Goal: Task Accomplishment & Management: Manage account settings

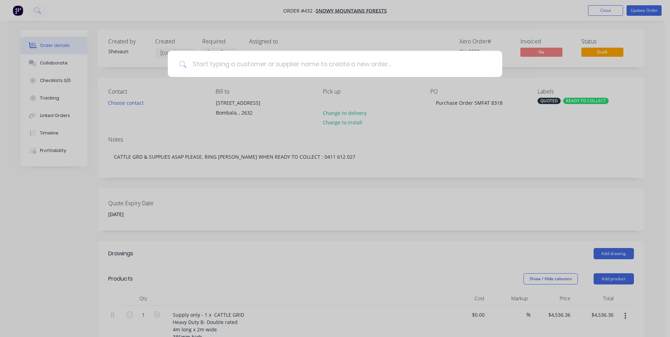
click at [593, 7] on div at bounding box center [335, 168] width 670 height 337
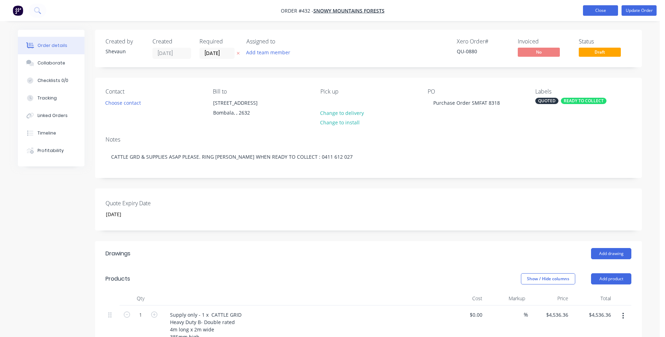
click at [596, 11] on button "Close" at bounding box center [600, 10] width 35 height 11
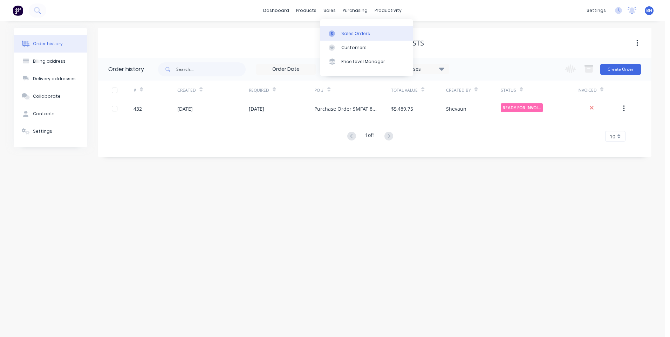
click at [342, 29] on link "Sales Orders" at bounding box center [366, 33] width 93 height 14
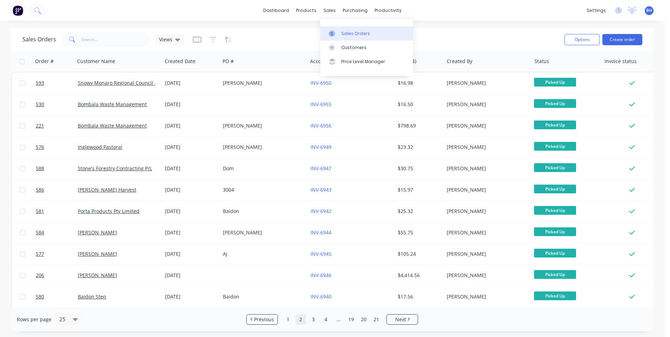
click at [344, 31] on div "Sales Orders" at bounding box center [355, 33] width 29 height 6
click at [281, 9] on link "dashboard" at bounding box center [276, 10] width 33 height 11
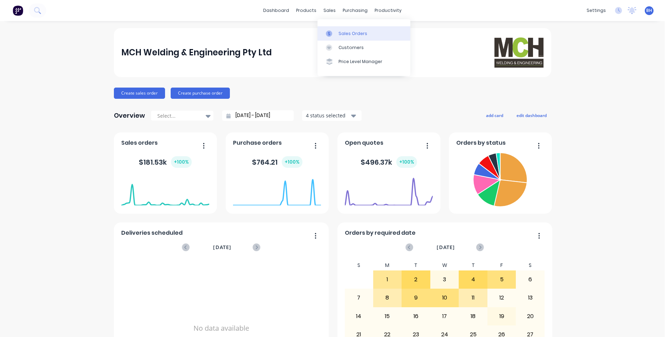
click at [344, 31] on div "Sales Orders" at bounding box center [353, 33] width 29 height 6
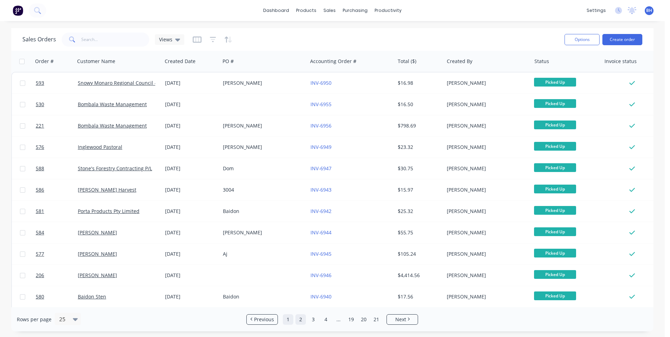
click at [288, 320] on link "1" at bounding box center [288, 319] width 11 height 11
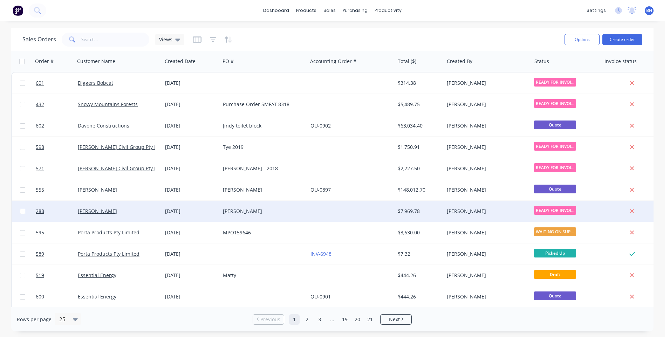
click at [332, 210] on div at bounding box center [351, 211] width 87 height 21
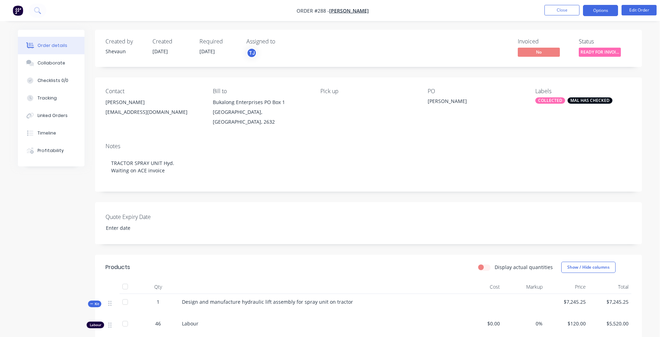
click at [597, 12] on button "Options" at bounding box center [600, 10] width 35 height 11
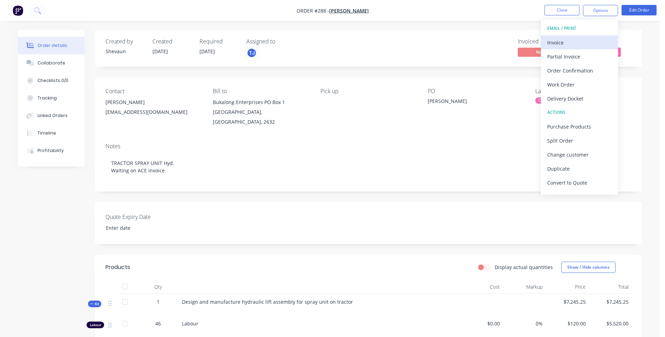
click at [558, 40] on div "Invoice" at bounding box center [579, 43] width 65 height 10
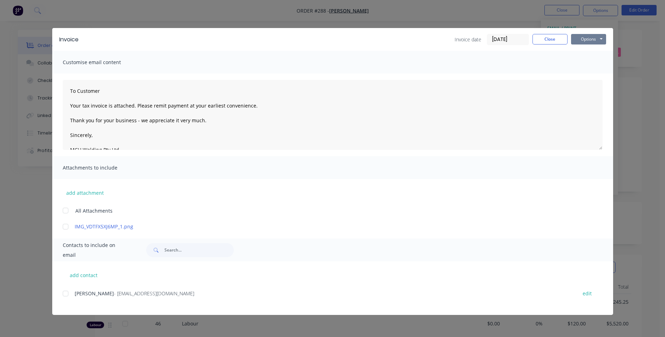
click at [579, 40] on button "Options" at bounding box center [588, 39] width 35 height 11
click at [582, 49] on button "Preview" at bounding box center [593, 52] width 45 height 12
click at [544, 39] on button "Close" at bounding box center [549, 39] width 35 height 11
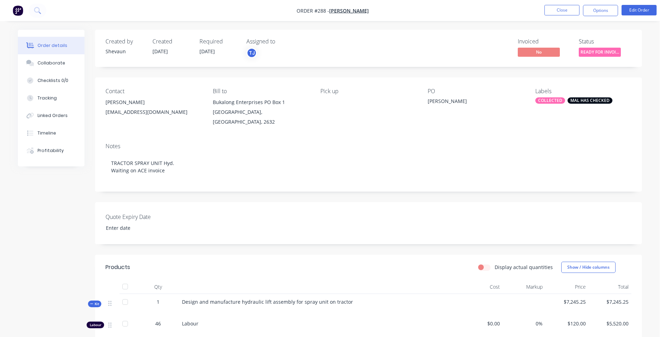
click at [589, 53] on span "READY FOR INVOI..." at bounding box center [600, 52] width 42 height 9
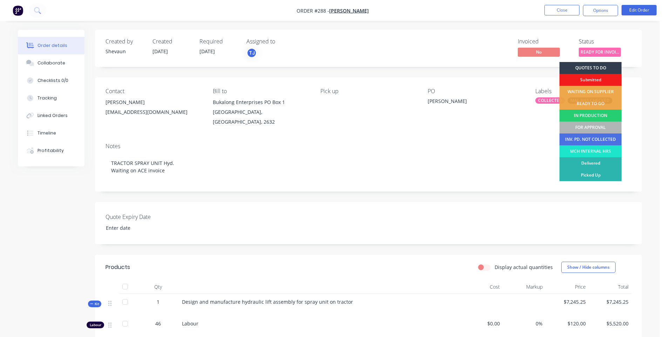
click at [487, 39] on div "Invoiced No Status READY FOR INVOI... QUOTES TO DO Submitted WAITING ON SUPPLIE…" at bounding box center [474, 48] width 315 height 20
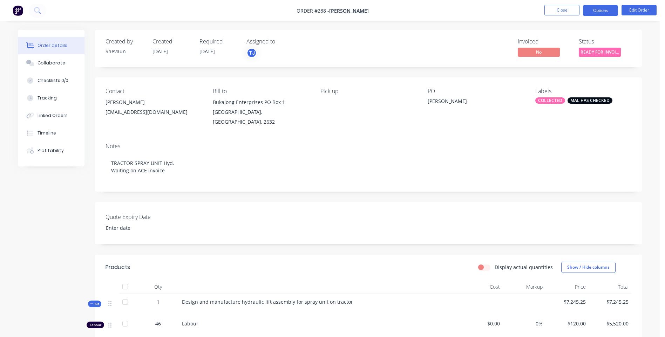
click at [593, 11] on button "Options" at bounding box center [600, 10] width 35 height 11
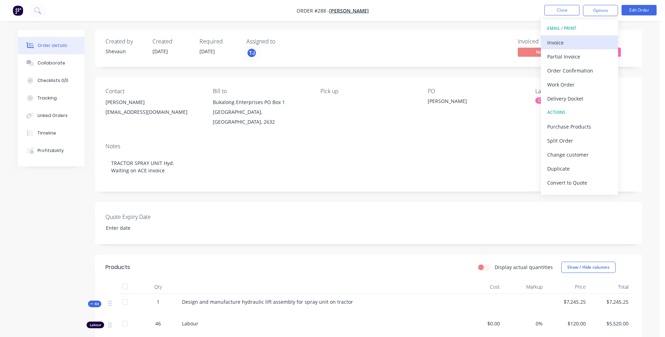
click at [551, 41] on div "Invoice" at bounding box center [579, 43] width 65 height 10
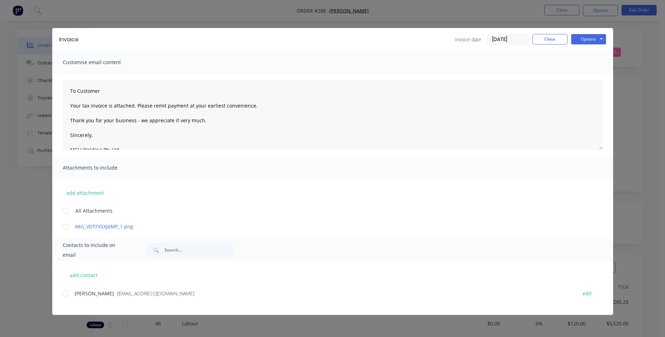
drag, startPoint x: 67, startPoint y: 295, endPoint x: 147, endPoint y: 272, distance: 82.6
click at [68, 294] on div at bounding box center [66, 294] width 14 height 14
click at [589, 39] on button "Options" at bounding box center [588, 39] width 35 height 11
click at [586, 73] on button "Email" at bounding box center [593, 75] width 45 height 12
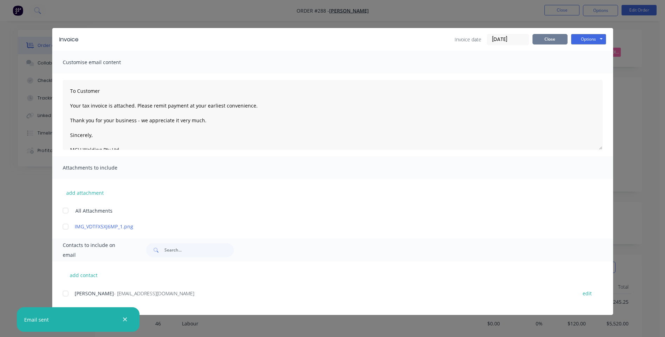
click at [545, 38] on button "Close" at bounding box center [549, 39] width 35 height 11
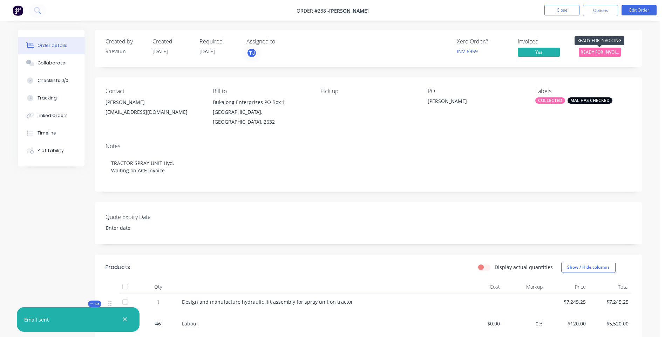
click at [597, 49] on span "READY FOR INVOI..." at bounding box center [600, 52] width 42 height 9
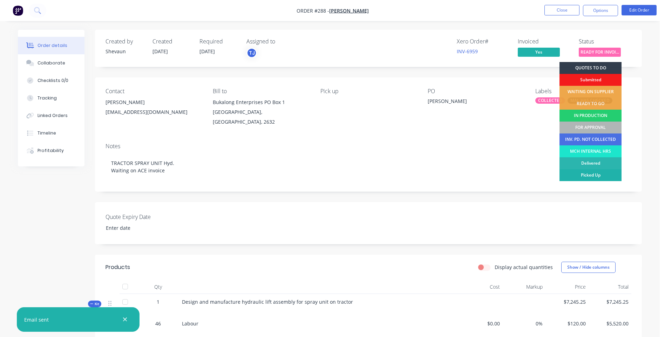
click at [585, 175] on div "Picked Up" at bounding box center [590, 175] width 62 height 12
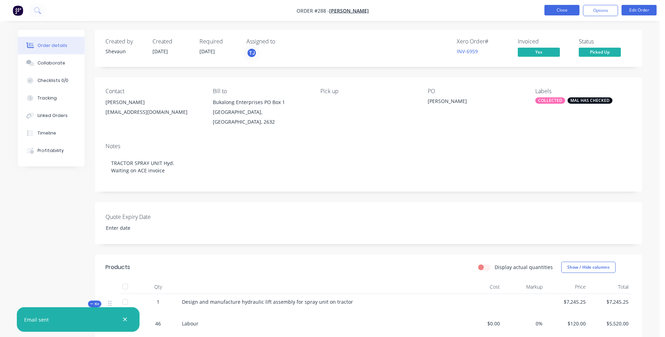
click at [554, 11] on button "Close" at bounding box center [561, 10] width 35 height 11
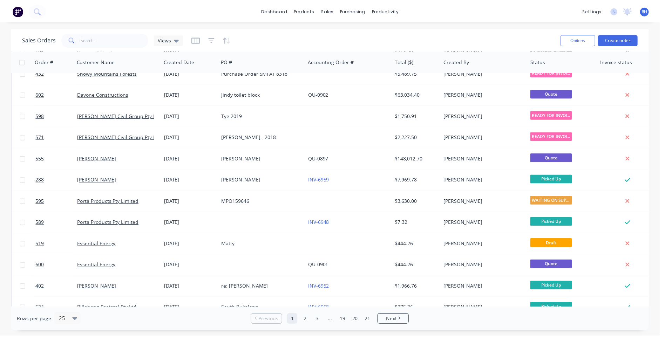
scroll to position [22, 0]
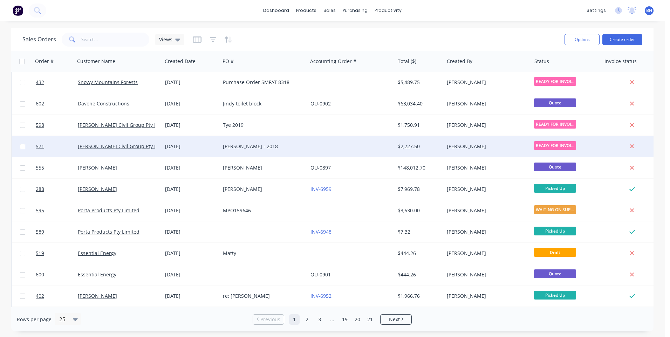
click at [332, 142] on div at bounding box center [351, 146] width 87 height 21
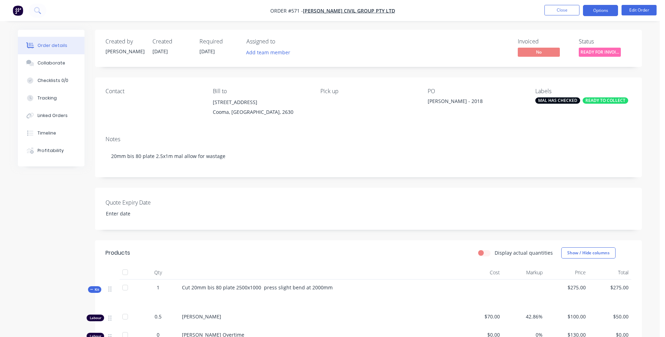
click at [591, 10] on button "Options" at bounding box center [600, 10] width 35 height 11
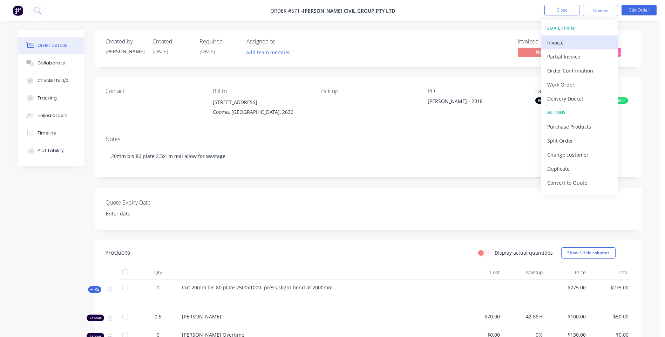
click at [562, 41] on div "Invoice" at bounding box center [579, 43] width 65 height 10
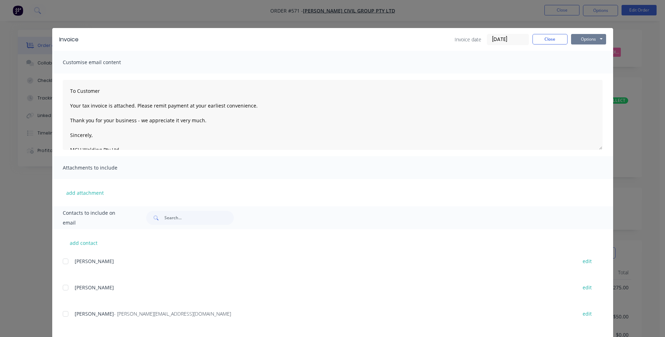
click at [579, 35] on button "Options" at bounding box center [588, 39] width 35 height 11
click at [577, 50] on button "Preview" at bounding box center [593, 52] width 45 height 12
click at [575, 40] on button "Options" at bounding box center [588, 39] width 35 height 11
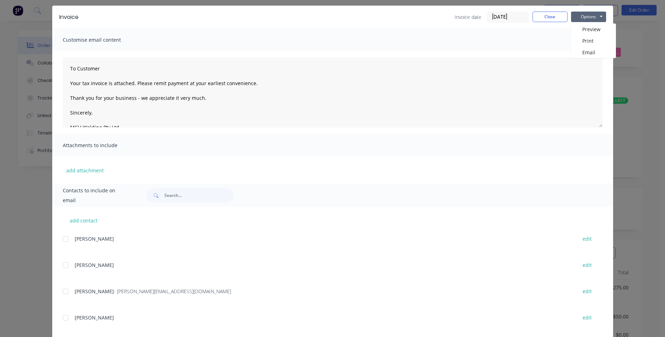
scroll to position [61, 0]
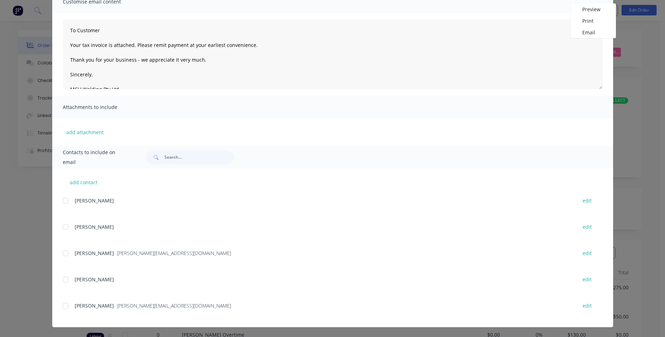
click at [64, 255] on div at bounding box center [66, 253] width 14 height 14
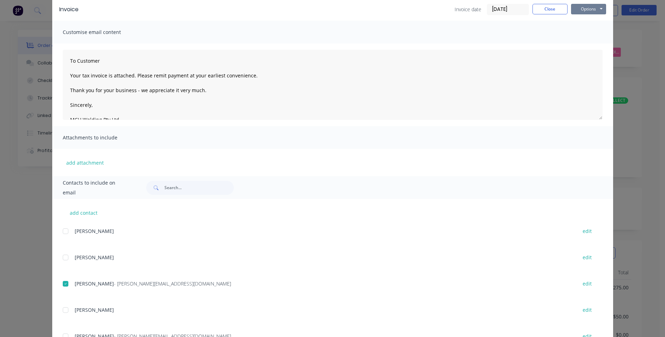
scroll to position [0, 0]
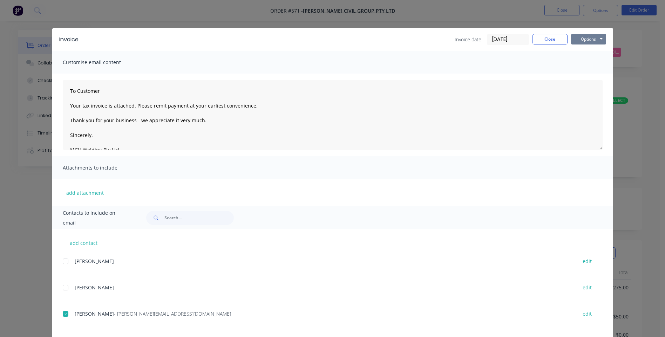
click at [581, 40] on button "Options" at bounding box center [588, 39] width 35 height 11
click at [583, 73] on button "Email" at bounding box center [593, 75] width 45 height 12
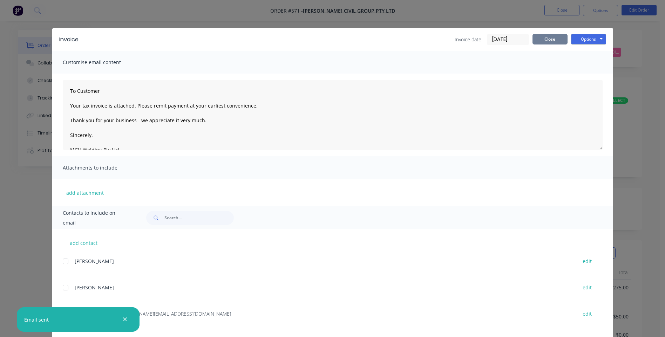
click at [542, 38] on button "Close" at bounding box center [549, 39] width 35 height 11
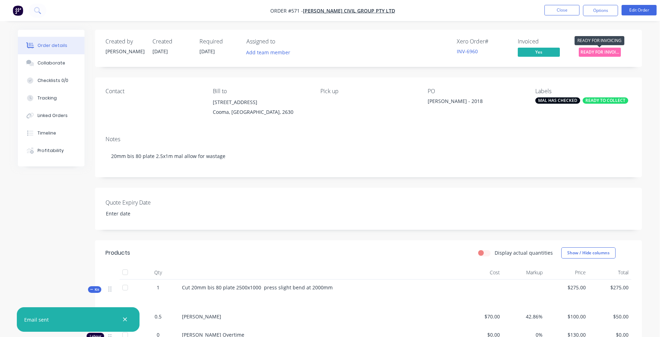
click at [588, 48] on span "READY FOR INVOI..." at bounding box center [600, 52] width 42 height 9
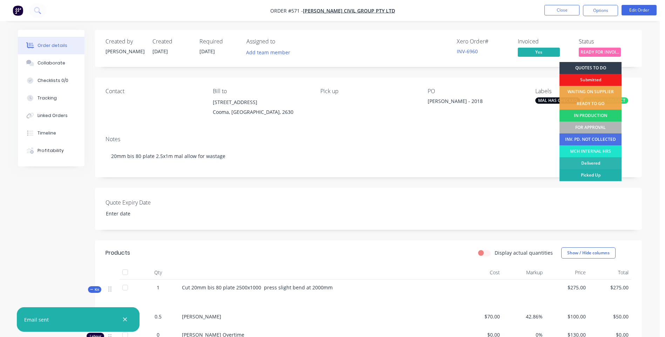
click at [579, 172] on div "Picked Up" at bounding box center [590, 175] width 62 height 12
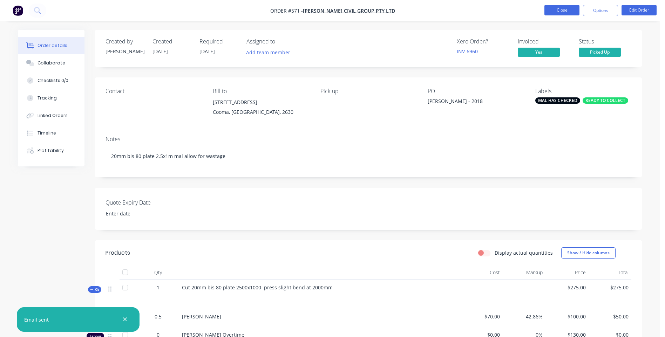
click at [552, 6] on button "Close" at bounding box center [561, 10] width 35 height 11
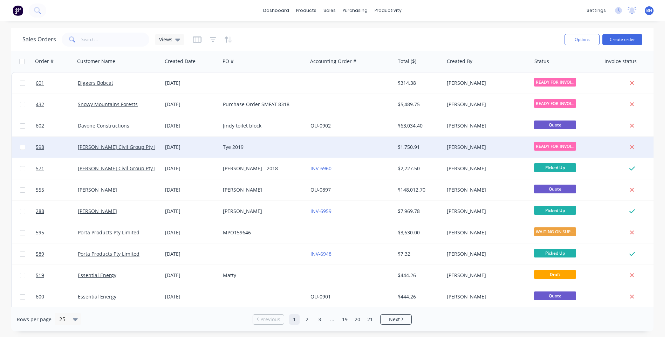
click at [352, 145] on div at bounding box center [351, 147] width 87 height 21
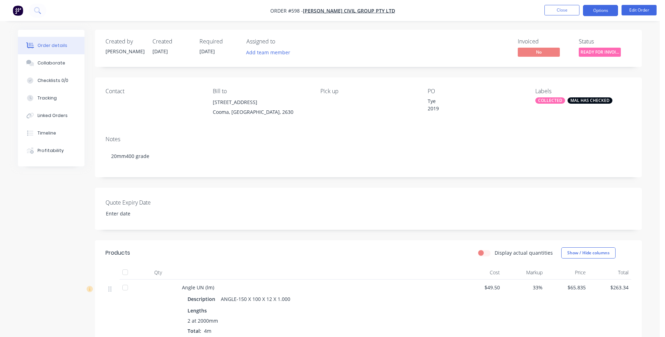
click at [591, 10] on button "Options" at bounding box center [600, 10] width 35 height 11
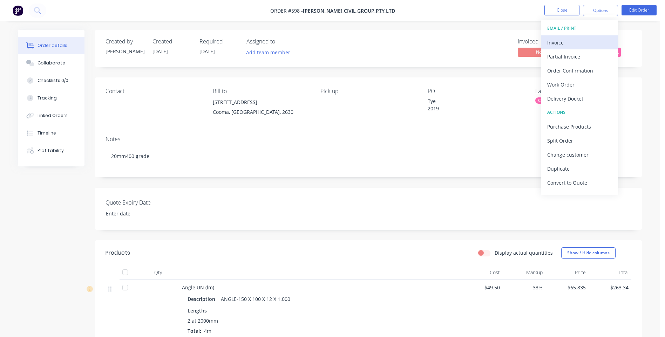
click at [549, 39] on div "Invoice" at bounding box center [579, 43] width 65 height 10
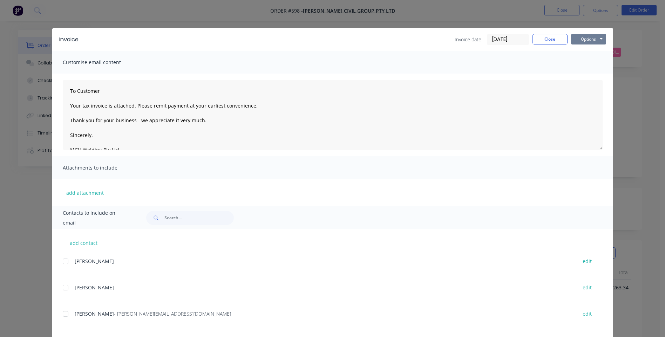
click at [577, 39] on button "Options" at bounding box center [588, 39] width 35 height 11
click at [577, 49] on button "Preview" at bounding box center [593, 52] width 45 height 12
click at [62, 315] on div at bounding box center [66, 314] width 14 height 14
click at [574, 39] on button "Options" at bounding box center [588, 39] width 35 height 11
click at [578, 72] on button "Email" at bounding box center [593, 75] width 45 height 12
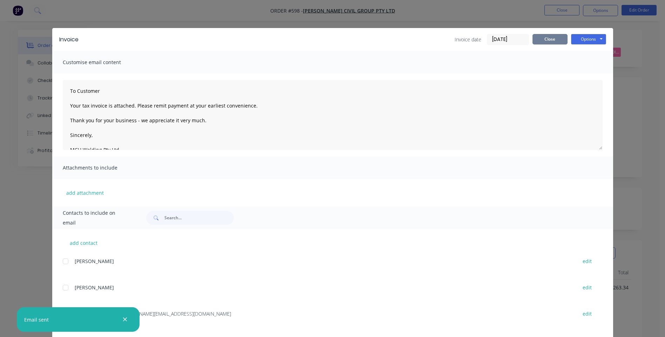
click at [541, 37] on button "Close" at bounding box center [549, 39] width 35 height 11
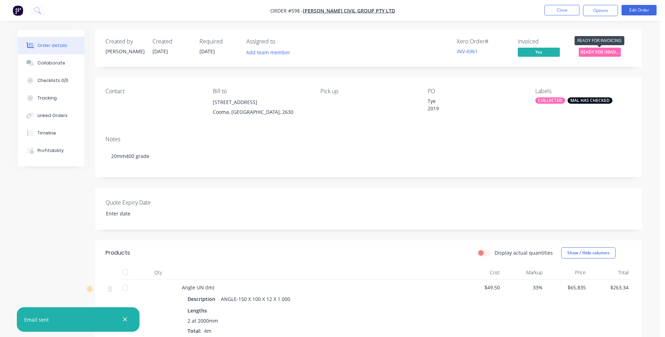
click at [588, 52] on span "READY FOR INVOI..." at bounding box center [600, 52] width 42 height 9
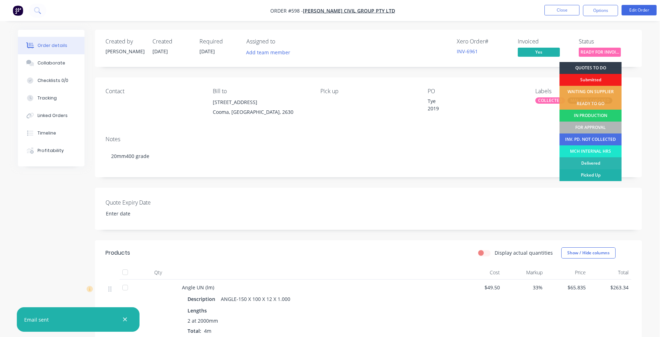
click at [569, 175] on div "Picked Up" at bounding box center [590, 175] width 62 height 12
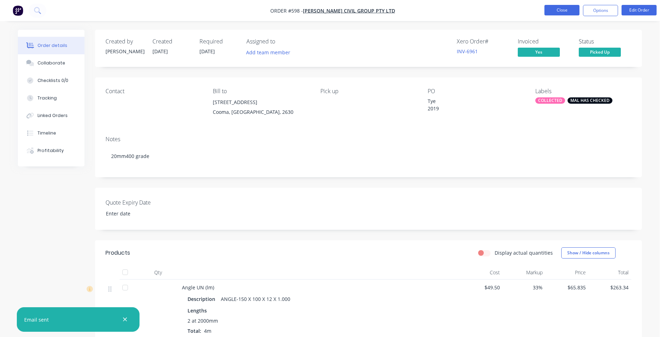
click at [550, 11] on button "Close" at bounding box center [561, 10] width 35 height 11
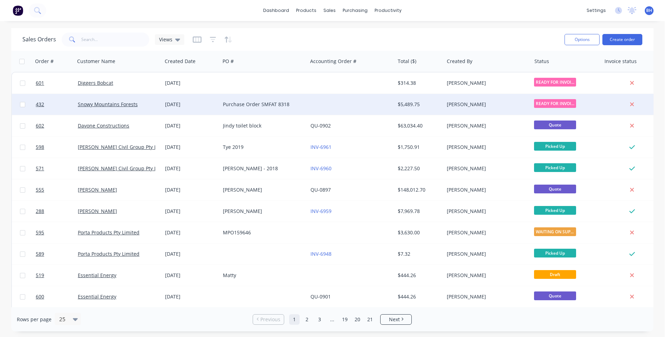
click at [346, 103] on div at bounding box center [351, 104] width 87 height 21
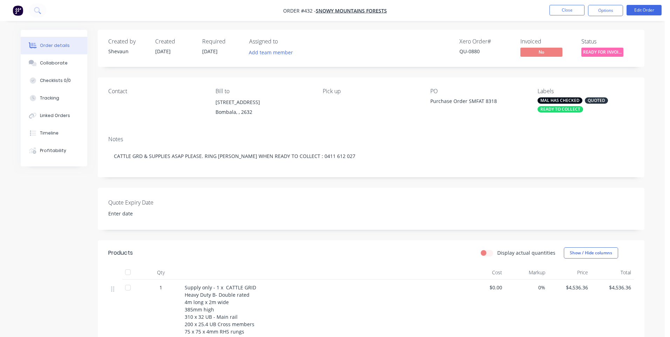
type input "[DATE]"
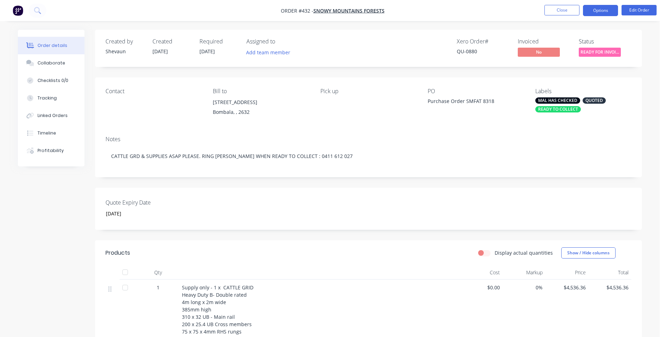
click at [606, 12] on button "Options" at bounding box center [600, 10] width 35 height 11
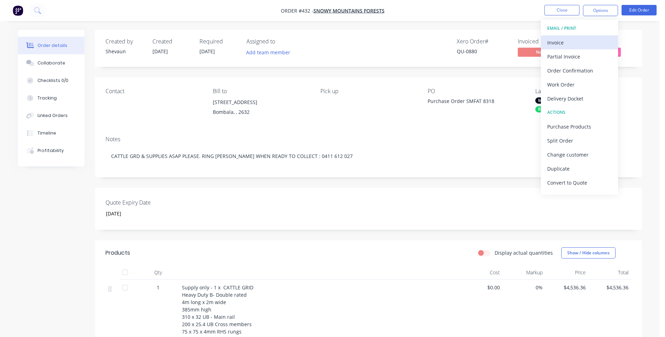
click at [554, 40] on div "Invoice" at bounding box center [579, 43] width 65 height 10
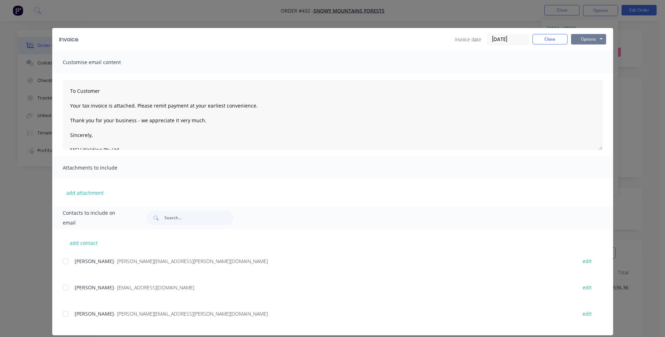
click at [579, 38] on button "Options" at bounding box center [588, 39] width 35 height 11
click at [580, 49] on button "Preview" at bounding box center [593, 52] width 45 height 12
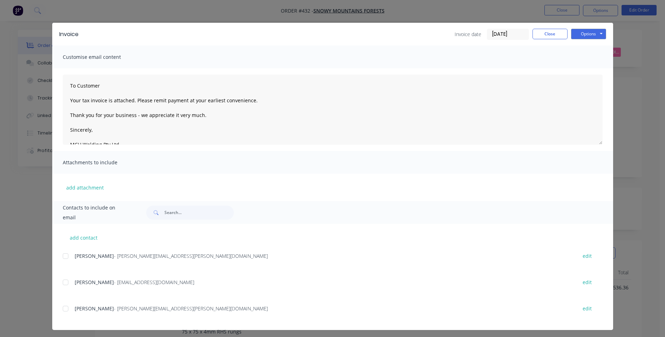
scroll to position [8, 0]
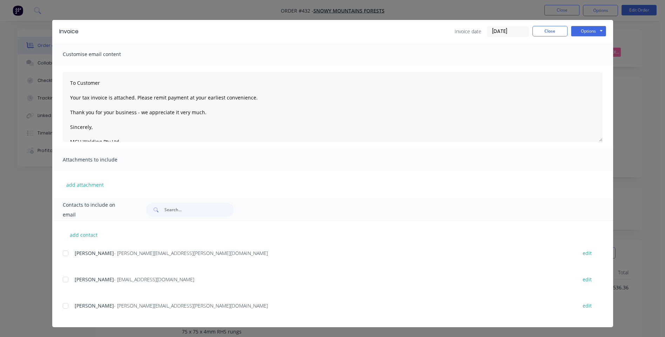
click at [61, 254] on div at bounding box center [66, 253] width 14 height 14
click at [589, 32] on button "Options" at bounding box center [588, 31] width 35 height 11
click at [580, 66] on button "Email" at bounding box center [593, 67] width 45 height 12
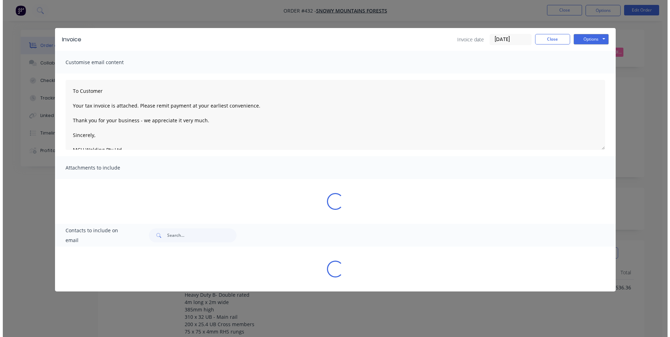
scroll to position [0, 0]
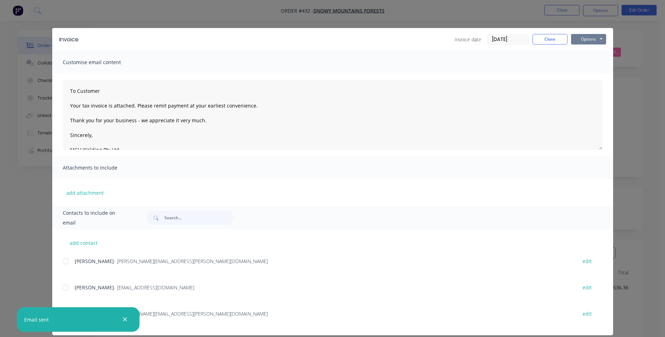
click at [584, 37] on button "Options" at bounding box center [588, 39] width 35 height 11
click at [541, 35] on button "Close" at bounding box center [549, 39] width 35 height 11
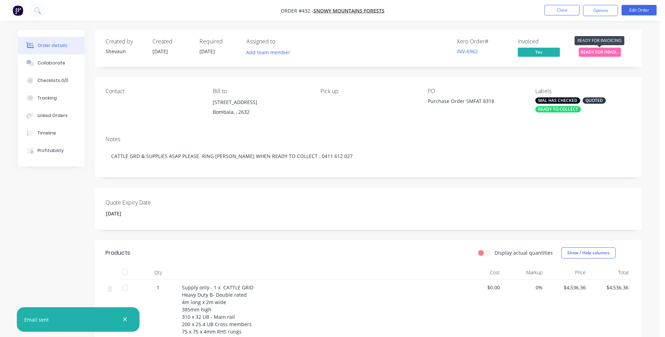
click at [592, 50] on span "READY FOR INVOI..." at bounding box center [600, 52] width 42 height 9
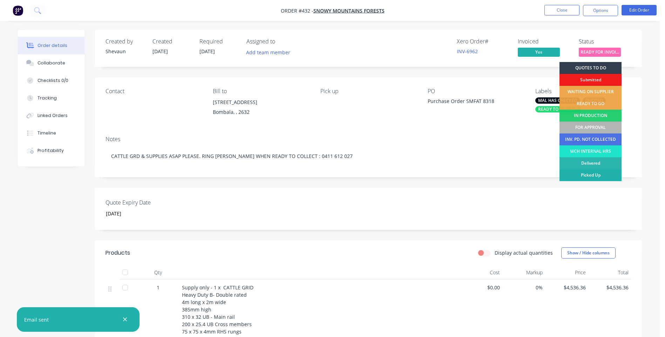
click at [585, 173] on div "Picked Up" at bounding box center [590, 175] width 62 height 12
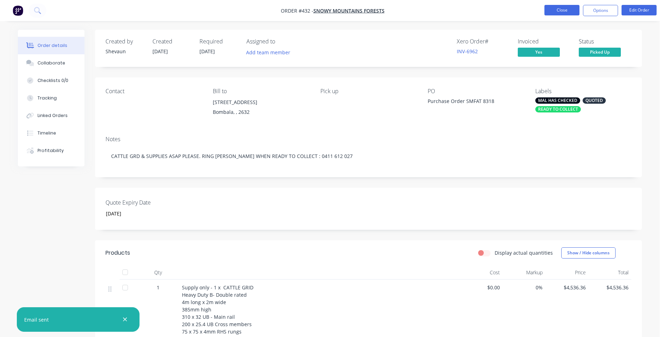
click at [560, 6] on button "Close" at bounding box center [561, 10] width 35 height 11
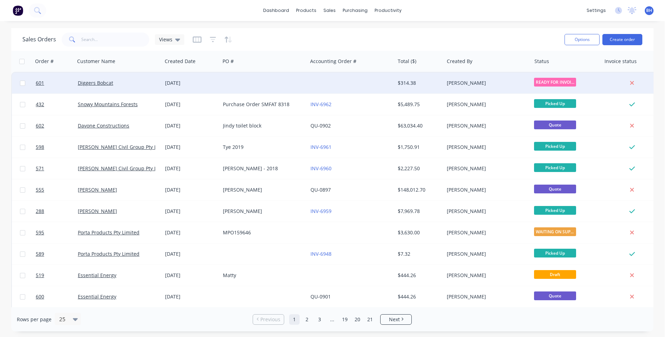
click at [364, 82] on div at bounding box center [351, 83] width 87 height 21
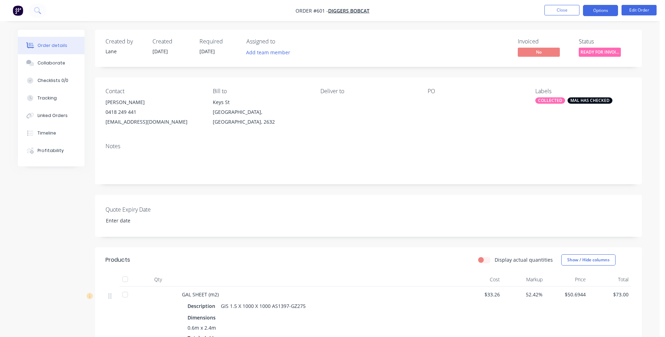
click at [590, 10] on button "Options" at bounding box center [600, 10] width 35 height 11
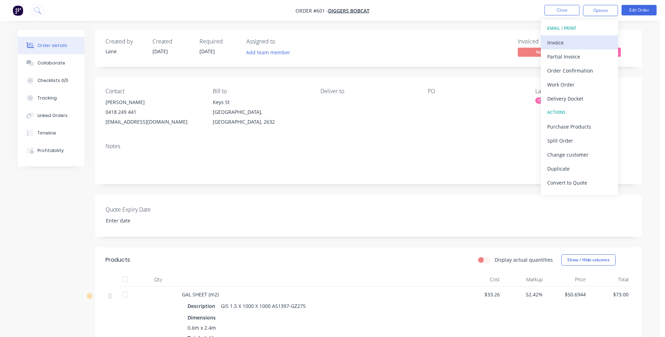
click at [556, 42] on div "Invoice" at bounding box center [579, 43] width 65 height 10
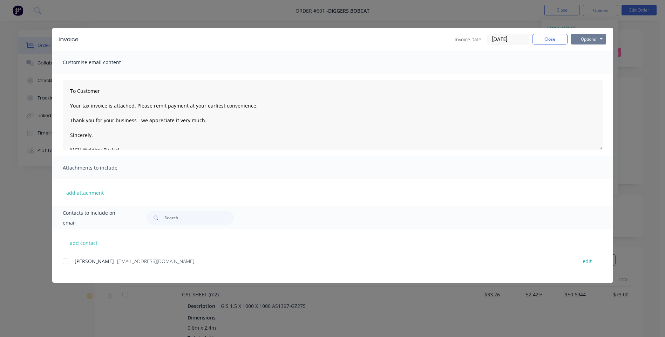
click at [584, 34] on button "Options" at bounding box center [588, 39] width 35 height 11
click at [584, 52] on button "Preview" at bounding box center [593, 52] width 45 height 12
click at [65, 261] on div at bounding box center [66, 262] width 14 height 14
click at [594, 36] on button "Options" at bounding box center [588, 39] width 35 height 11
click at [586, 73] on button "Email" at bounding box center [593, 75] width 45 height 12
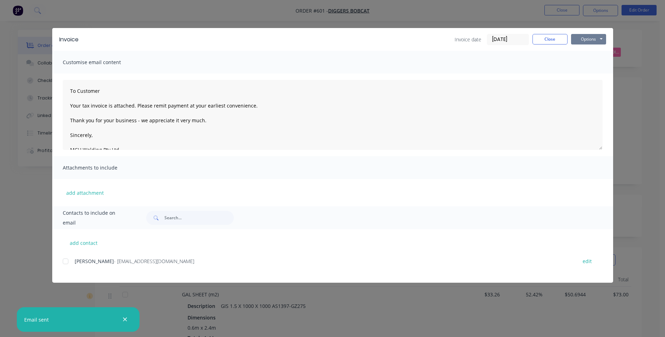
click at [577, 39] on button "Options" at bounding box center [588, 39] width 35 height 11
click at [555, 38] on button "Close" at bounding box center [549, 39] width 35 height 11
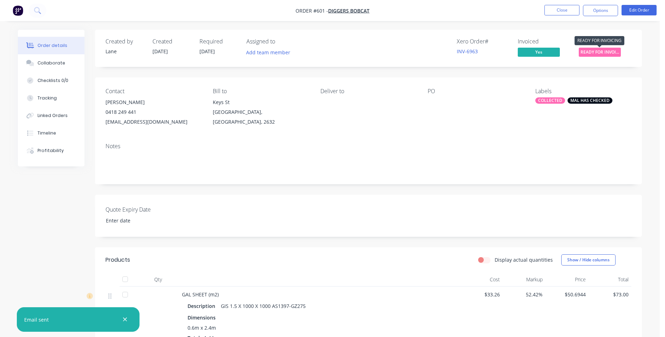
click at [591, 48] on span "READY FOR INVOI..." at bounding box center [600, 52] width 42 height 9
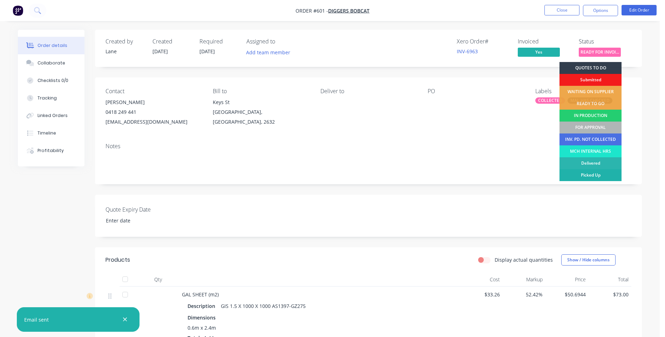
click at [576, 174] on div "Picked Up" at bounding box center [590, 175] width 62 height 12
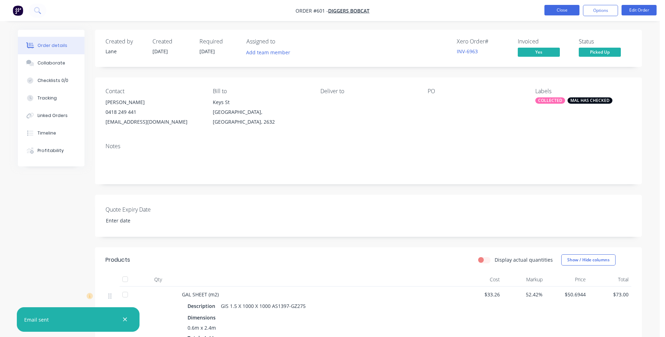
click at [558, 11] on button "Close" at bounding box center [561, 10] width 35 height 11
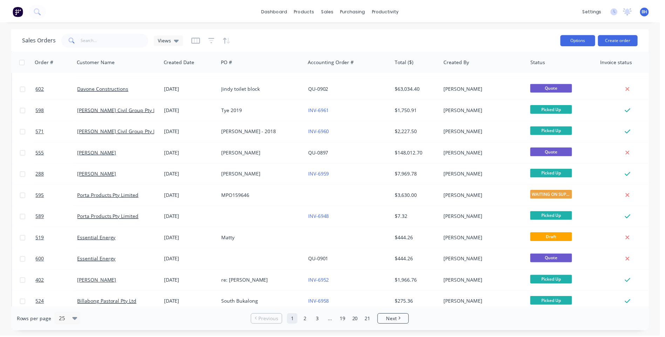
scroll to position [35, 0]
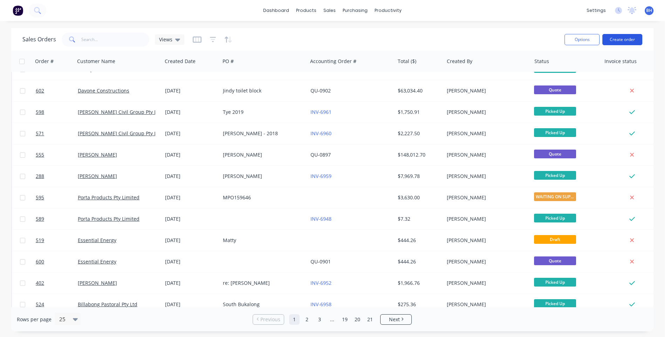
click at [622, 38] on button "Create order" at bounding box center [623, 39] width 40 height 11
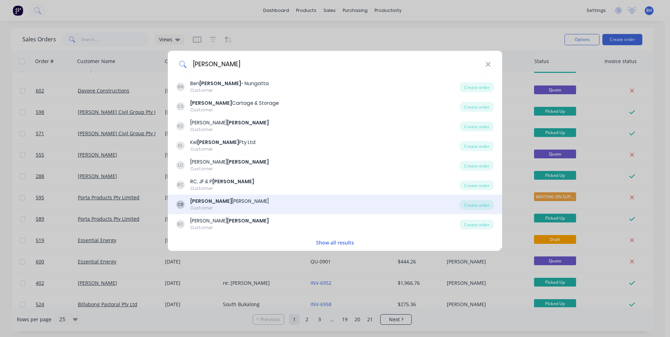
type input "[PERSON_NAME]"
click at [316, 200] on div "[PERSON_NAME] Customer" at bounding box center [318, 205] width 284 height 14
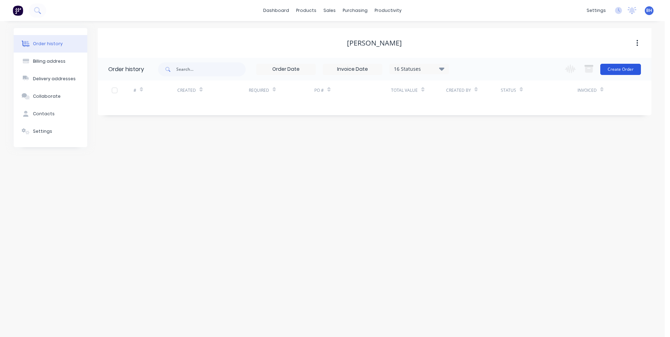
click at [617, 68] on button "Create Order" at bounding box center [621, 69] width 41 height 11
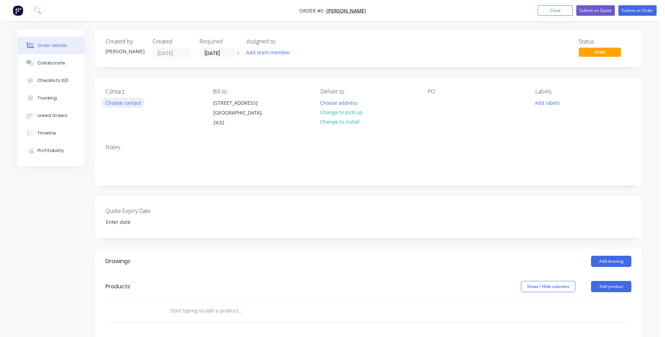
click at [131, 102] on button "Choose contact" at bounding box center [123, 102] width 43 height 9
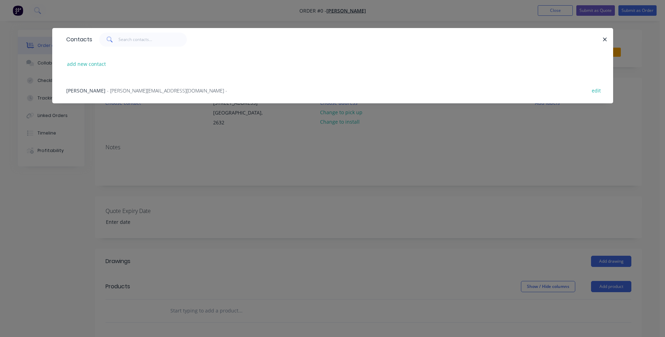
click at [130, 89] on span "- [PERSON_NAME][EMAIL_ADDRESS][DOMAIN_NAME] -" at bounding box center [167, 90] width 120 height 7
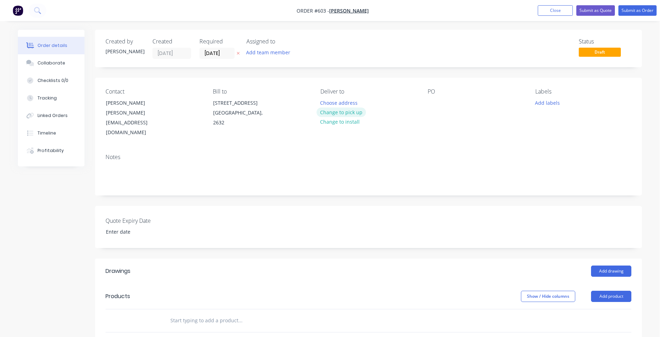
click at [335, 112] on button "Change to pick up" at bounding box center [342, 112] width 50 height 9
click at [615, 291] on button "Add product" at bounding box center [611, 296] width 40 height 11
click at [592, 309] on div "Product catalogue" at bounding box center [598, 314] width 54 height 10
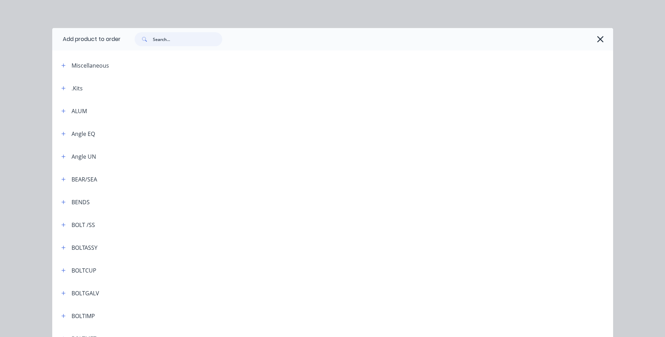
click at [186, 43] on input "text" at bounding box center [187, 39] width 69 height 14
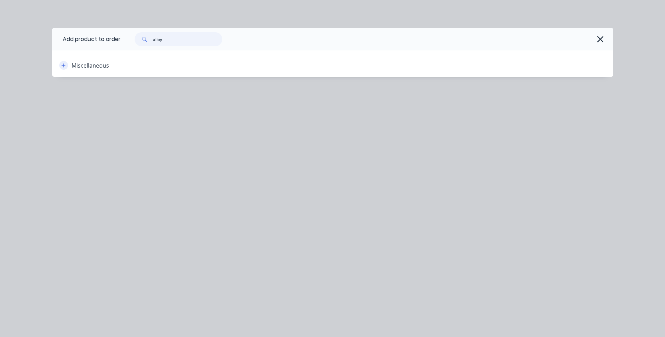
type input "alloy"
click at [62, 63] on icon "button" at bounding box center [63, 65] width 4 height 5
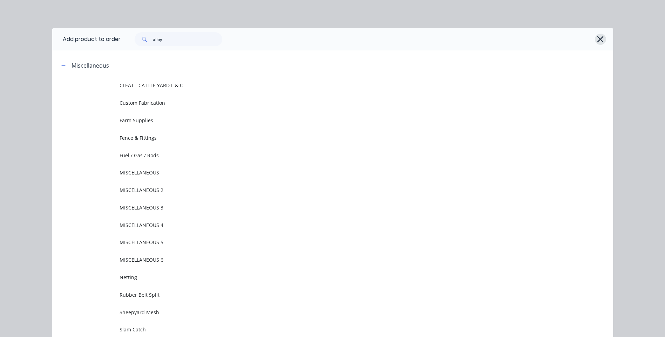
click at [597, 35] on icon "button" at bounding box center [600, 39] width 7 height 10
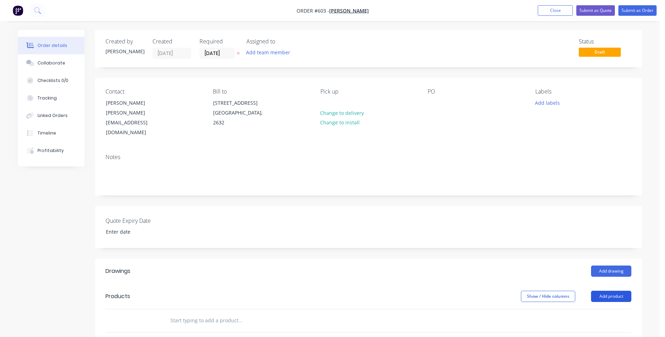
click at [607, 291] on button "Add product" at bounding box center [611, 296] width 40 height 11
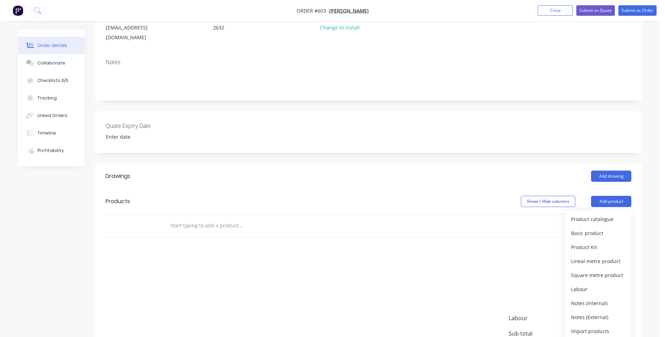
scroll to position [105, 0]
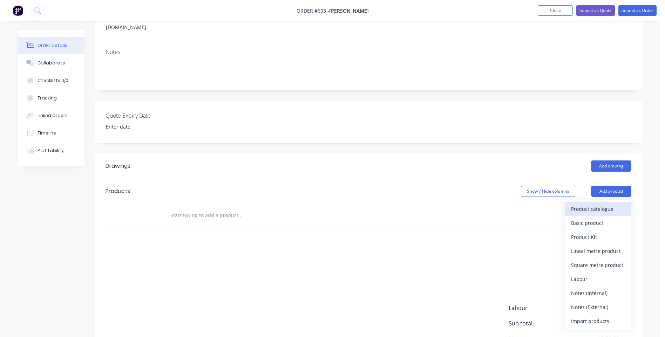
click at [575, 204] on div "Product catalogue" at bounding box center [598, 209] width 54 height 10
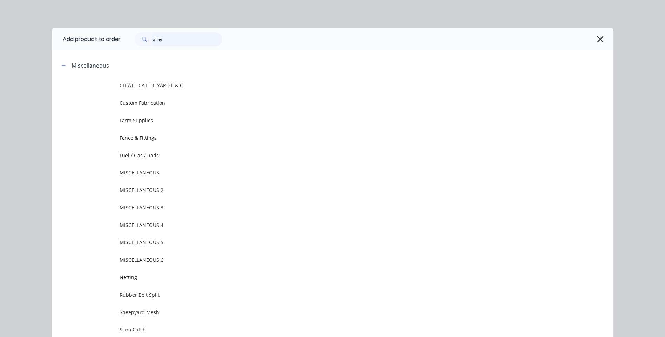
click at [171, 41] on input "alloy" at bounding box center [187, 39] width 69 height 14
type input "a"
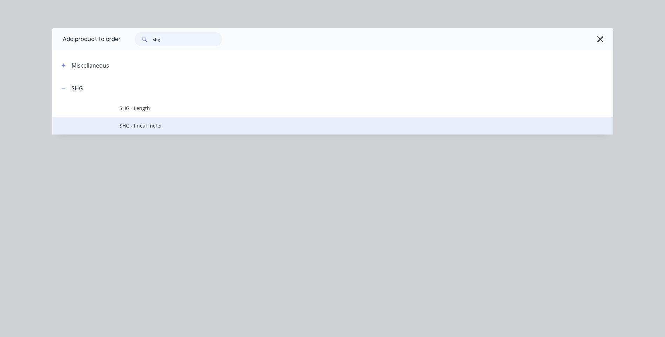
type input "shg"
click at [149, 125] on span "SHG - lineal meter" at bounding box center [317, 125] width 395 height 7
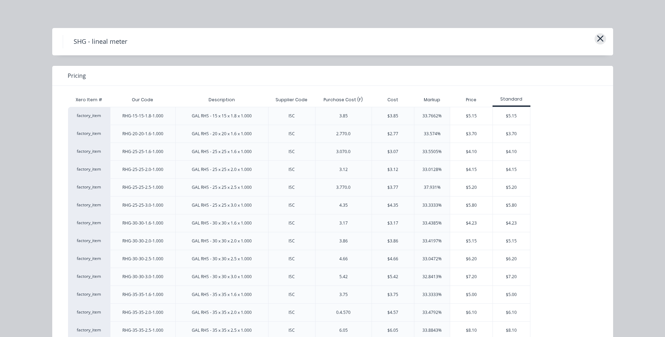
click at [597, 37] on icon "button" at bounding box center [600, 39] width 7 height 10
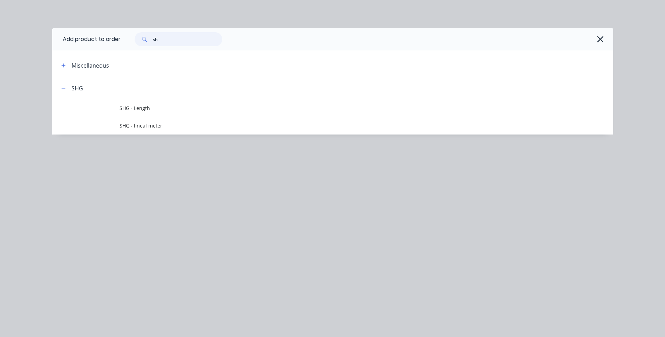
type input "s"
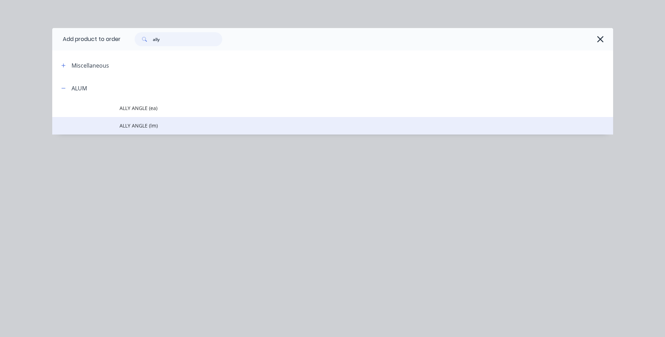
type input "ally"
click at [142, 123] on span "ALLY ANGLE (lm)" at bounding box center [317, 125] width 395 height 7
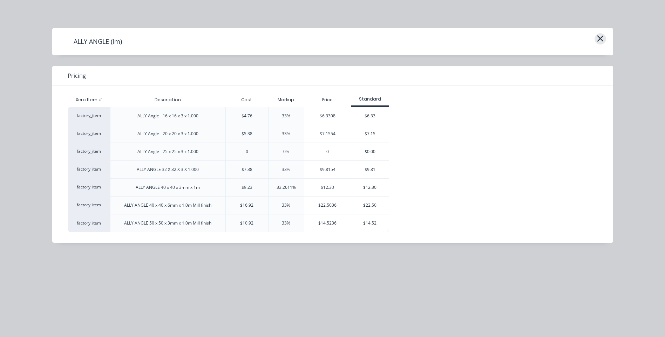
click at [604, 38] on icon "button" at bounding box center [600, 39] width 7 height 10
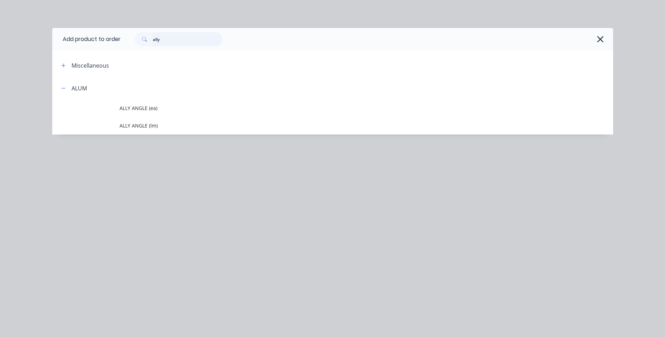
click at [167, 40] on input "ally" at bounding box center [187, 39] width 69 height 14
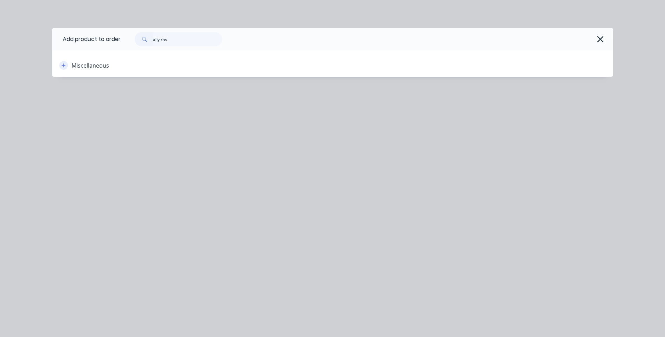
click at [64, 64] on icon "button" at bounding box center [63, 65] width 4 height 5
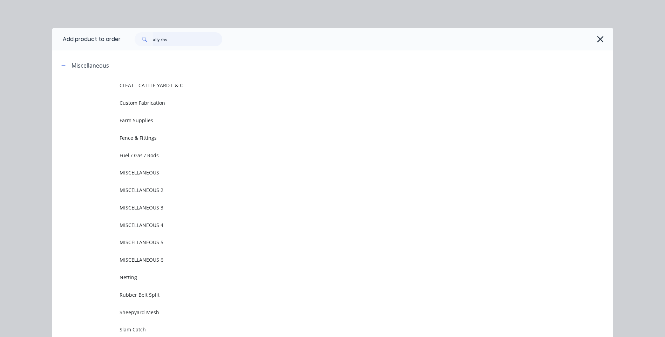
click at [174, 42] on input "ally rhs" at bounding box center [187, 39] width 69 height 14
type input "a"
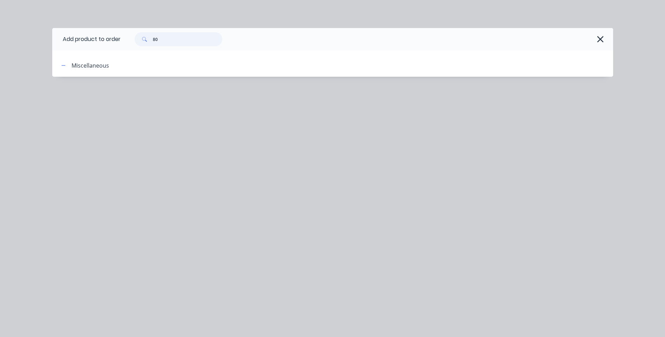
type input "8"
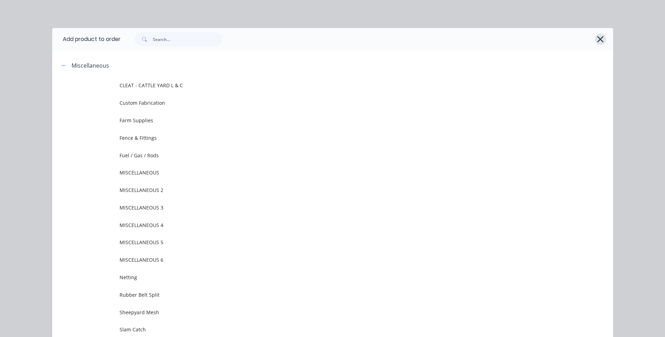
click at [597, 38] on icon "button" at bounding box center [600, 39] width 7 height 10
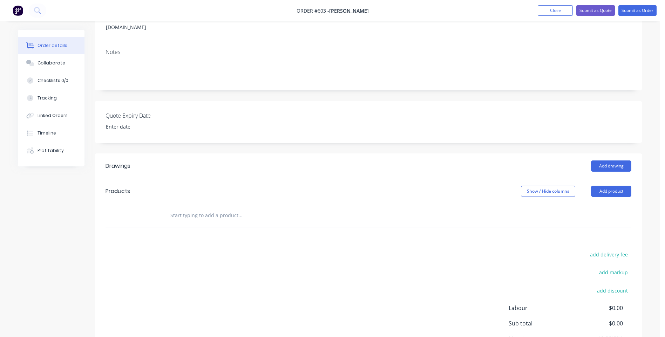
click at [219, 209] on input "text" at bounding box center [240, 216] width 140 height 14
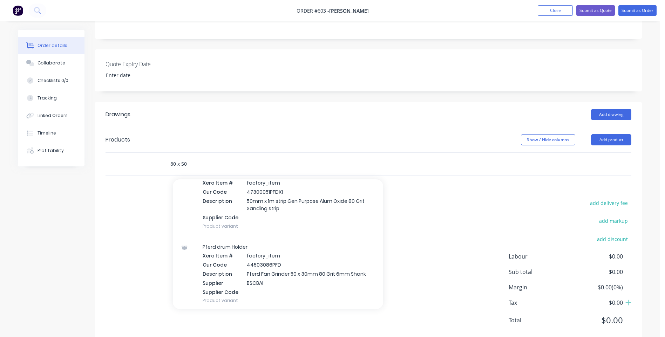
scroll to position [0, 0]
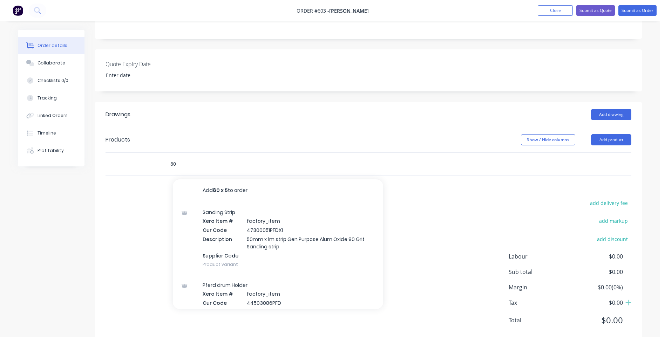
type input "8"
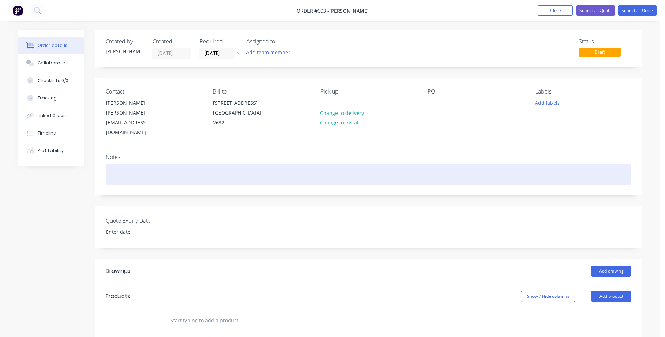
click at [117, 164] on div at bounding box center [369, 174] width 526 height 21
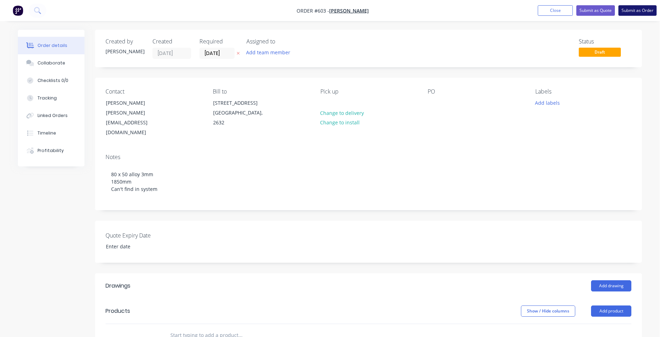
click at [644, 8] on button "Submit as Order" at bounding box center [637, 10] width 38 height 11
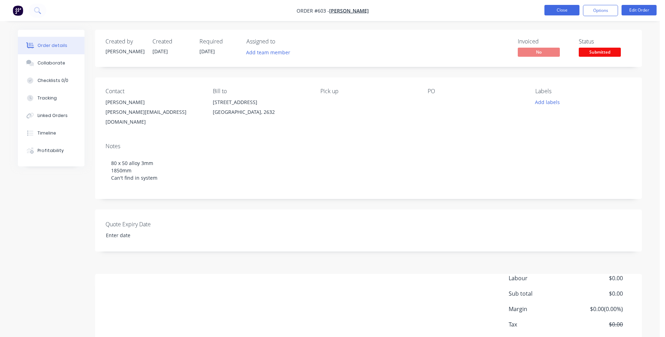
click at [556, 10] on button "Close" at bounding box center [561, 10] width 35 height 11
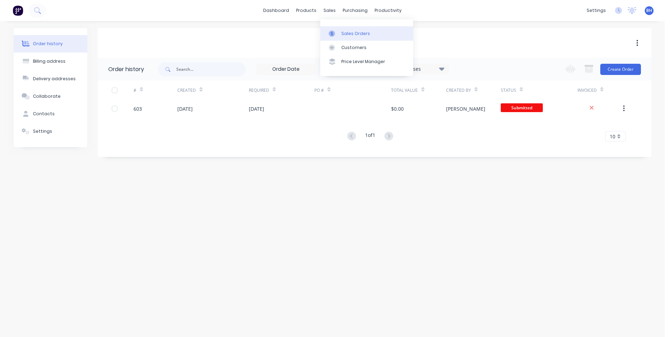
click at [340, 32] on link "Sales Orders" at bounding box center [366, 33] width 93 height 14
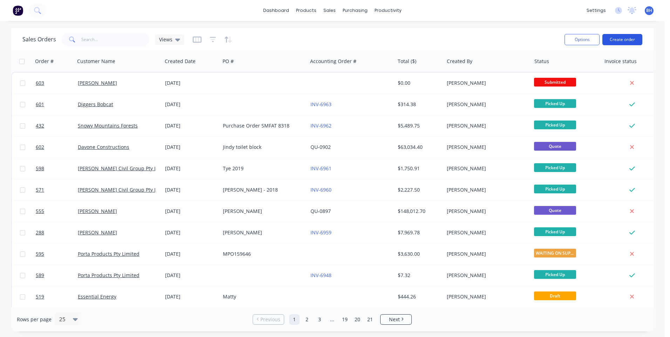
click at [618, 38] on button "Create order" at bounding box center [623, 39] width 40 height 11
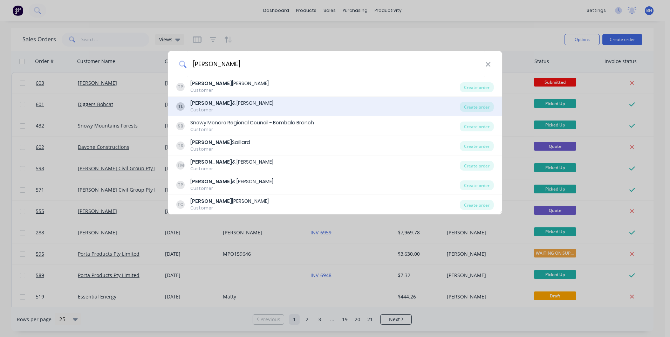
type input "[PERSON_NAME]"
click at [259, 103] on div "[PERSON_NAME] & [PERSON_NAME] Customer" at bounding box center [318, 107] width 284 height 14
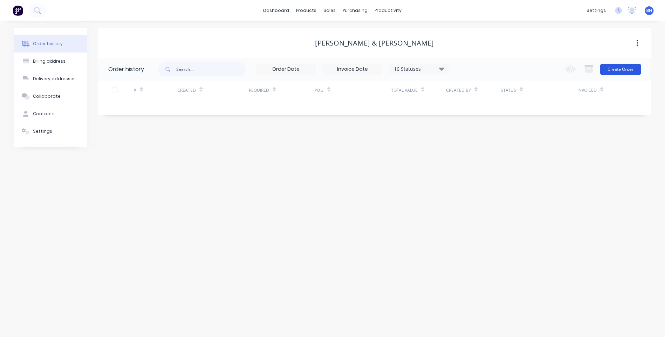
click at [624, 67] on button "Create Order" at bounding box center [621, 69] width 41 height 11
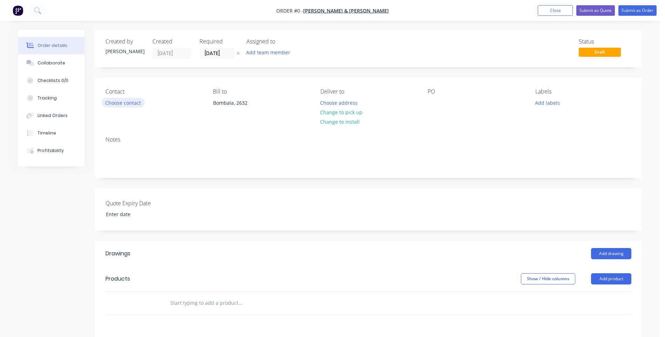
click at [136, 104] on button "Choose contact" at bounding box center [123, 102] width 43 height 9
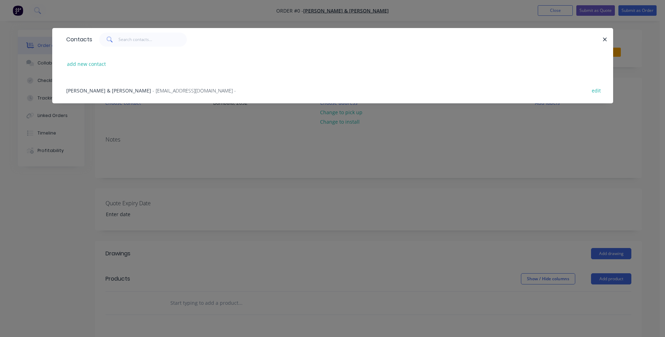
click at [152, 91] on span "- [EMAIL_ADDRESS][DOMAIN_NAME] -" at bounding box center [193, 90] width 83 height 7
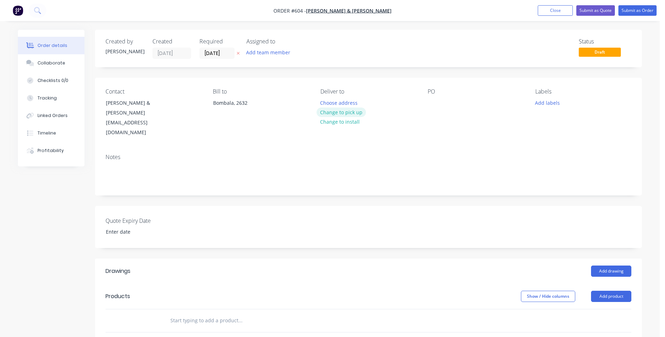
click at [349, 110] on button "Change to pick up" at bounding box center [342, 112] width 50 height 9
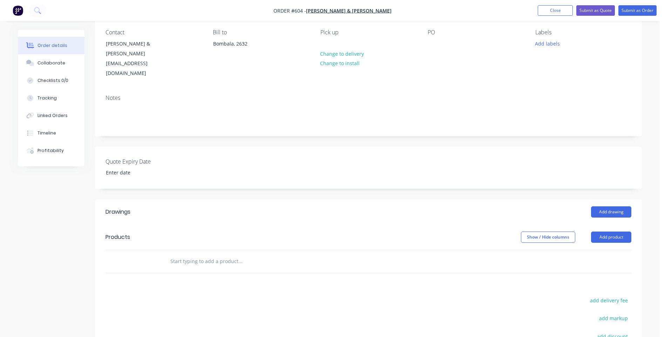
scroll to position [70, 0]
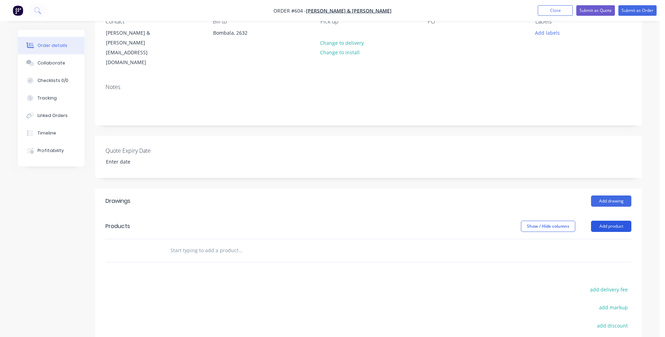
click at [612, 221] on button "Add product" at bounding box center [611, 226] width 40 height 11
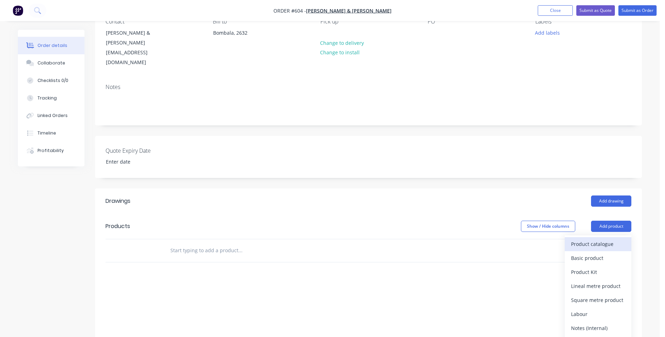
click at [603, 239] on div "Product catalogue" at bounding box center [598, 244] width 54 height 10
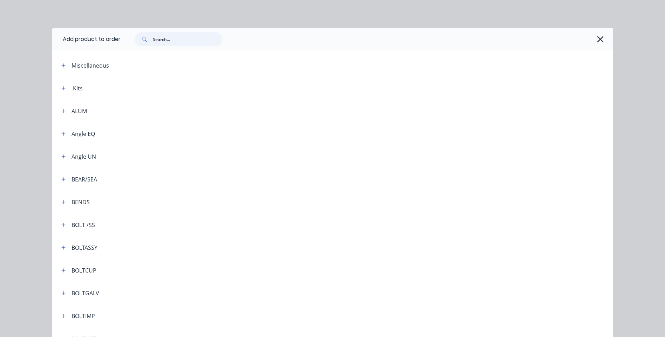
click at [156, 40] on input "text" at bounding box center [187, 39] width 69 height 14
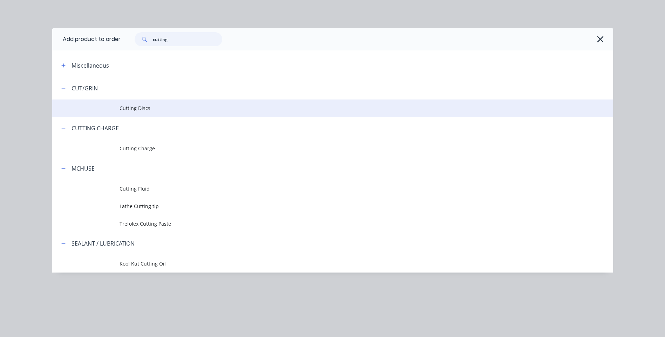
type input "cutting"
click at [149, 108] on span "Cutting Discs" at bounding box center [317, 107] width 395 height 7
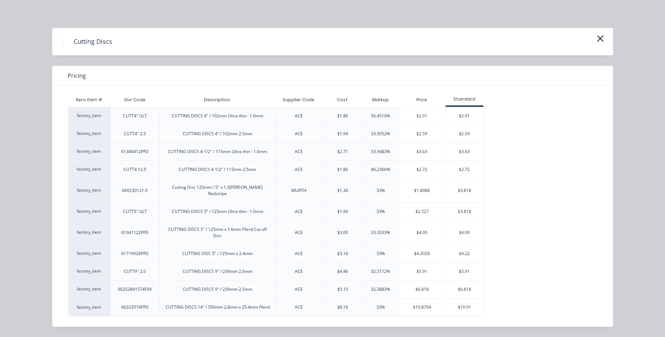
scroll to position [167, 0]
click at [459, 203] on div "$3.818" at bounding box center [465, 212] width 38 height 18
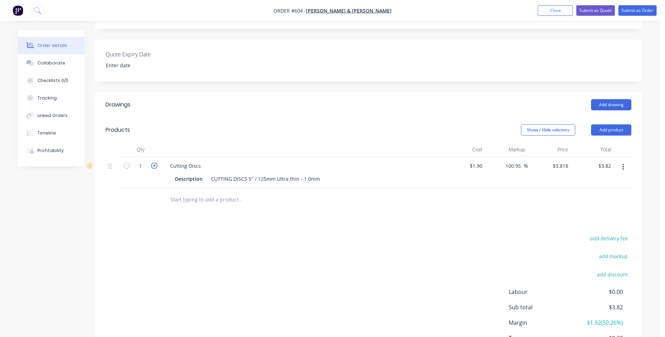
click at [154, 163] on icon "button" at bounding box center [154, 166] width 6 height 6
type input "2"
type input "$7.64"
click at [154, 163] on icon "button" at bounding box center [154, 166] width 6 height 6
type input "3"
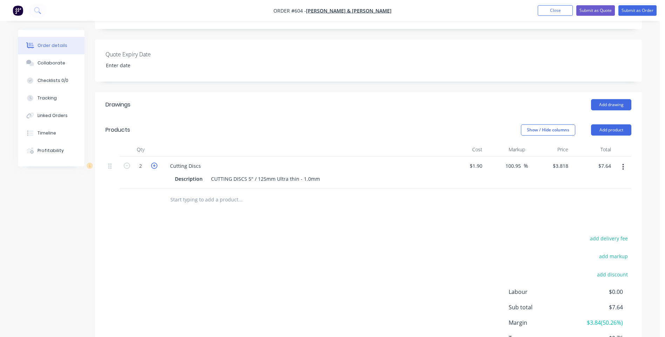
type input "$11.45"
click at [154, 163] on icon "button" at bounding box center [154, 166] width 6 height 6
type input "4"
type input "$15.27"
click at [154, 163] on icon "button" at bounding box center [154, 166] width 6 height 6
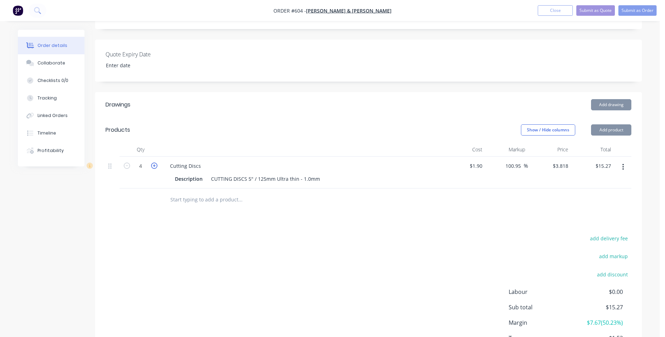
type input "5"
type input "$19.09"
click at [154, 163] on icon "button" at bounding box center [154, 166] width 6 height 6
type input "6"
type input "$22.91"
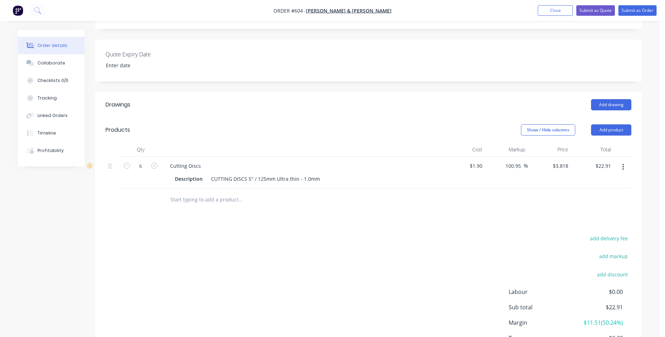
click at [225, 193] on input "text" at bounding box center [240, 200] width 140 height 14
click at [606, 124] on button "Add product" at bounding box center [611, 129] width 40 height 11
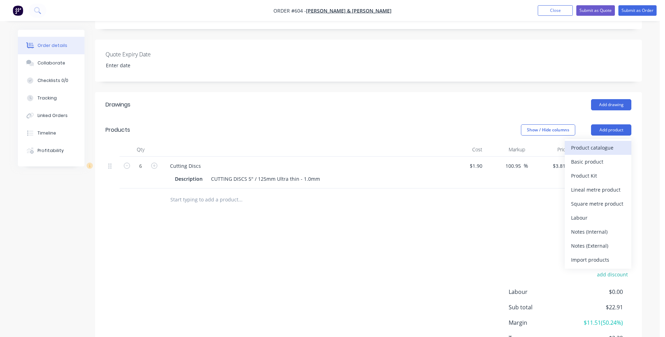
click at [584, 143] on div "Product catalogue" at bounding box center [598, 148] width 54 height 10
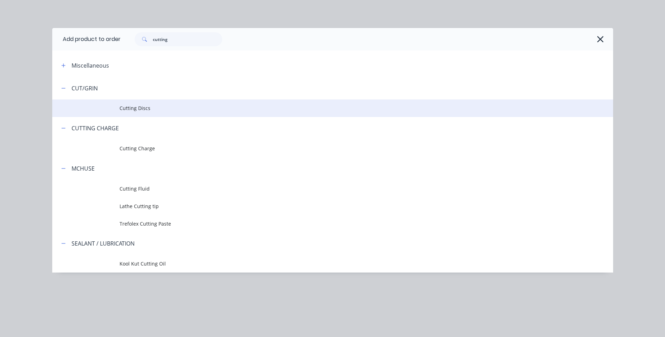
click at [134, 106] on span "Cutting Discs" at bounding box center [317, 107] width 395 height 7
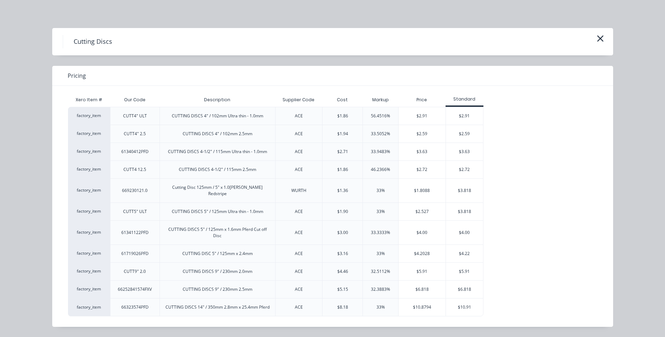
scroll to position [212, 0]
click at [601, 38] on icon "button" at bounding box center [600, 38] width 6 height 6
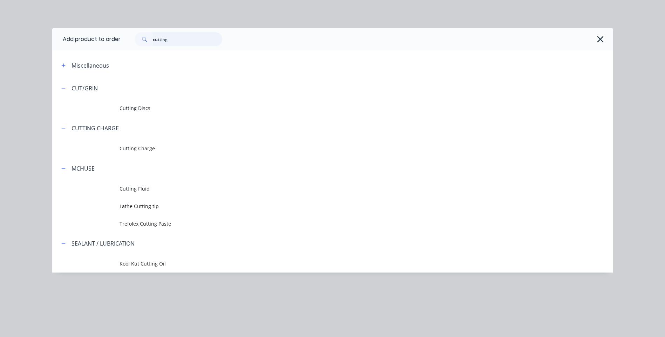
click at [176, 41] on input "cutting" at bounding box center [187, 39] width 69 height 14
type input "c"
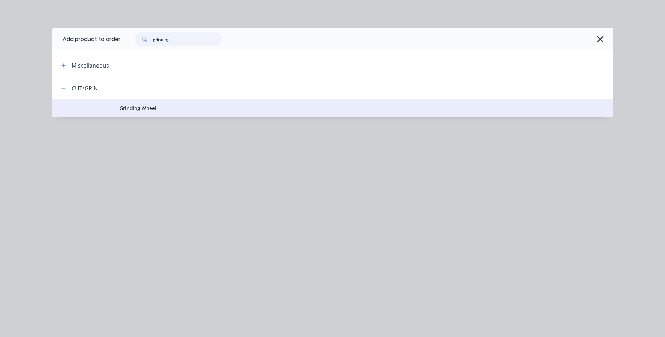
type input "grinding"
click at [131, 107] on span "Grinding Wheel" at bounding box center [317, 107] width 395 height 7
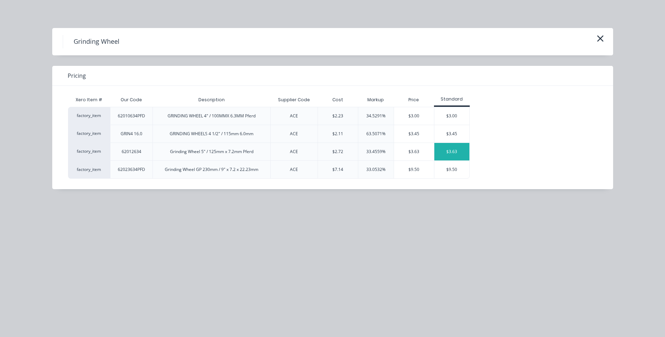
click at [445, 147] on div "$3.63" at bounding box center [451, 152] width 35 height 18
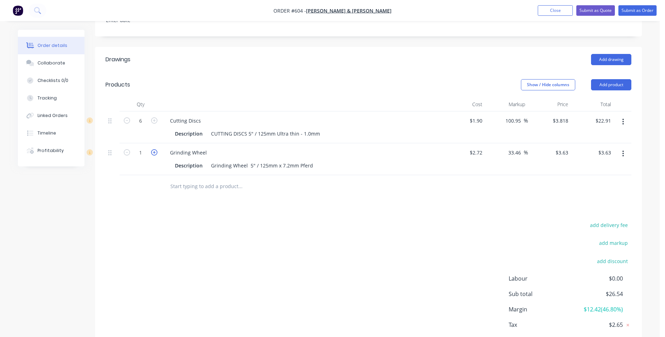
click at [155, 149] on icon "button" at bounding box center [154, 152] width 6 height 6
type input "2"
type input "$7.26"
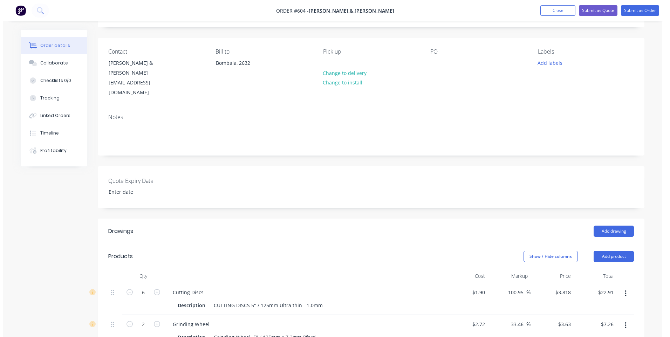
scroll to position [0, 0]
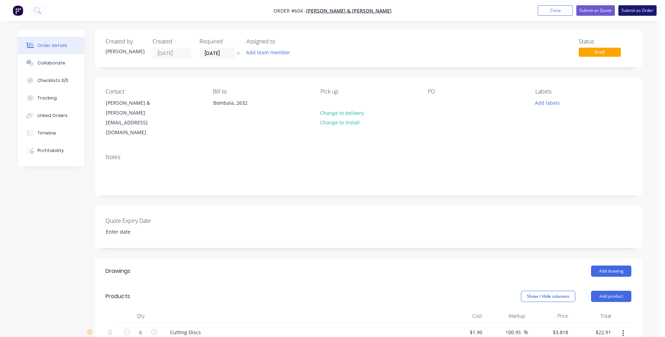
click at [624, 7] on button "Submit as Order" at bounding box center [637, 10] width 38 height 11
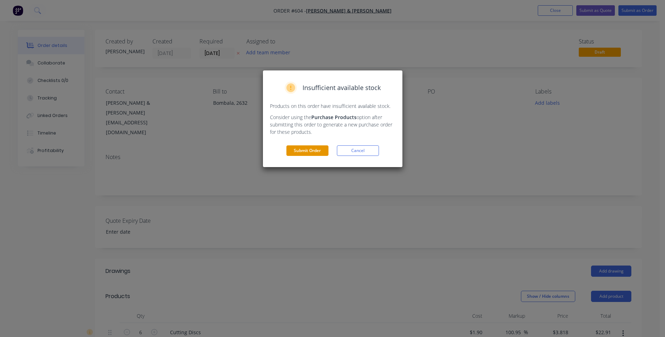
click at [304, 148] on button "Submit Order" at bounding box center [307, 150] width 42 height 11
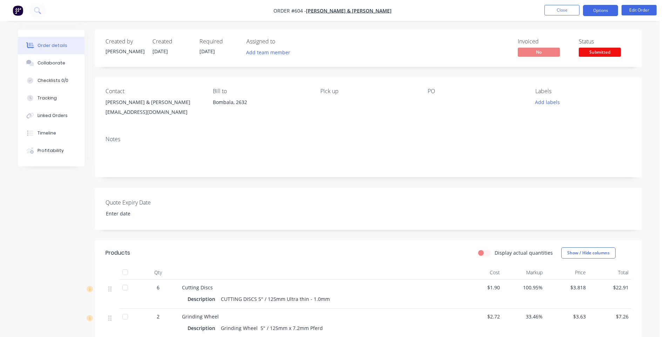
click at [591, 13] on button "Options" at bounding box center [600, 10] width 35 height 11
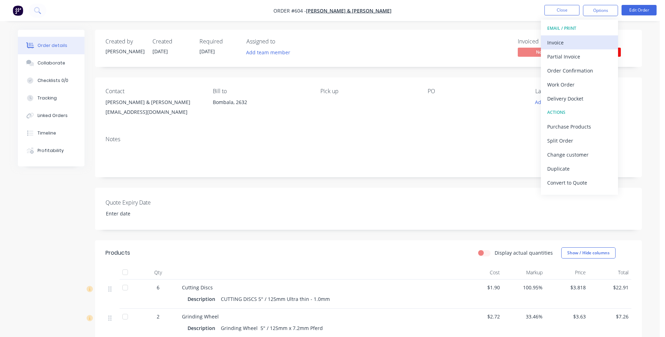
click at [563, 40] on div "Invoice" at bounding box center [579, 43] width 65 height 10
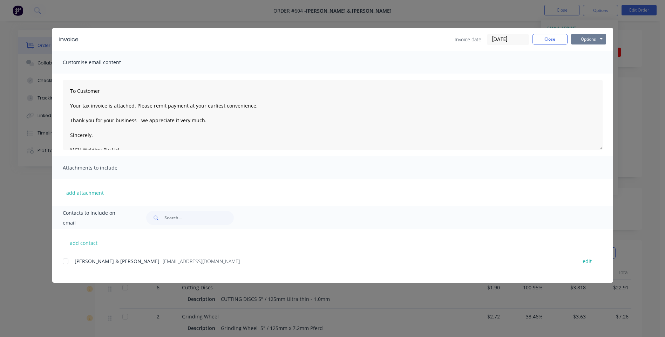
click at [581, 40] on button "Options" at bounding box center [588, 39] width 35 height 11
click at [583, 50] on button "Preview" at bounding box center [593, 52] width 45 height 12
click at [65, 261] on div at bounding box center [66, 262] width 14 height 14
click at [583, 44] on button "Options" at bounding box center [588, 39] width 35 height 11
click at [586, 75] on button "Email" at bounding box center [593, 75] width 45 height 12
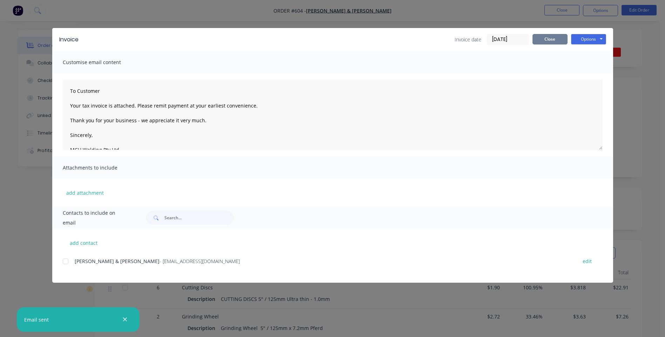
click at [544, 39] on button "Close" at bounding box center [549, 39] width 35 height 11
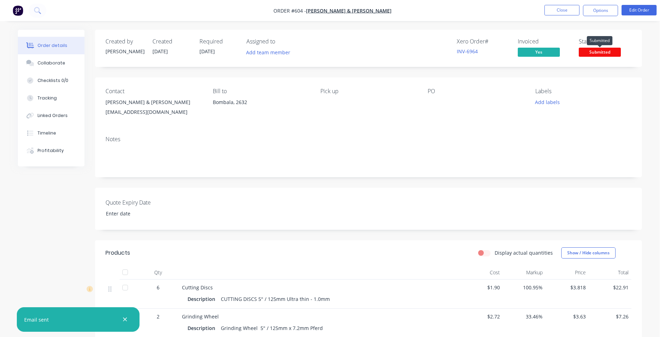
click at [599, 50] on span "Submitted" at bounding box center [600, 52] width 42 height 9
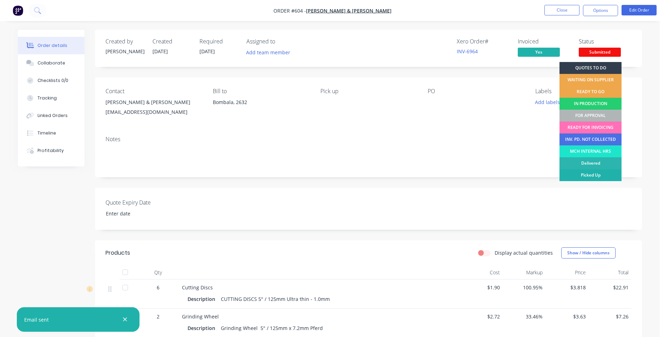
click at [577, 175] on div "Picked Up" at bounding box center [590, 175] width 62 height 12
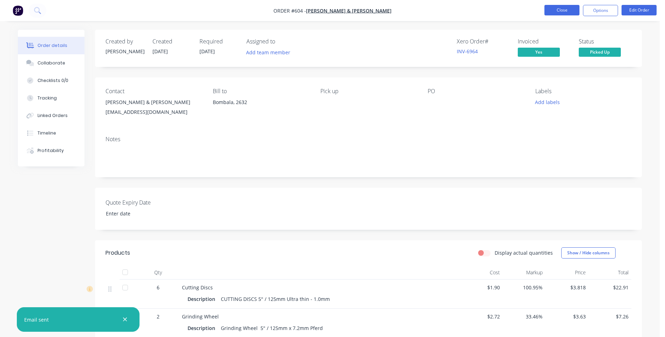
click at [553, 8] on button "Close" at bounding box center [561, 10] width 35 height 11
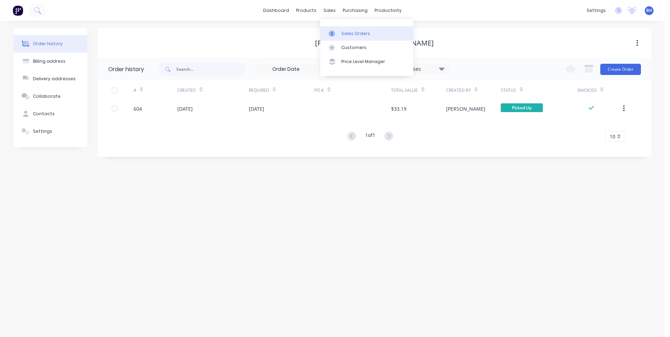
click at [348, 30] on div "Sales Orders" at bounding box center [355, 33] width 29 height 6
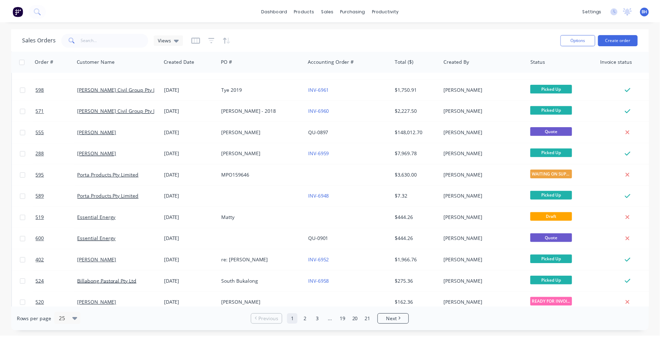
scroll to position [140, 0]
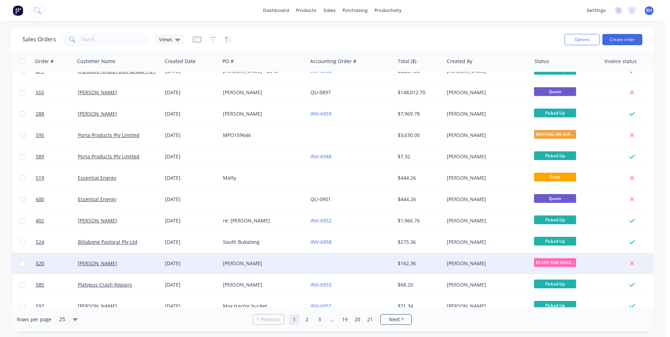
click at [354, 266] on div at bounding box center [351, 263] width 87 height 21
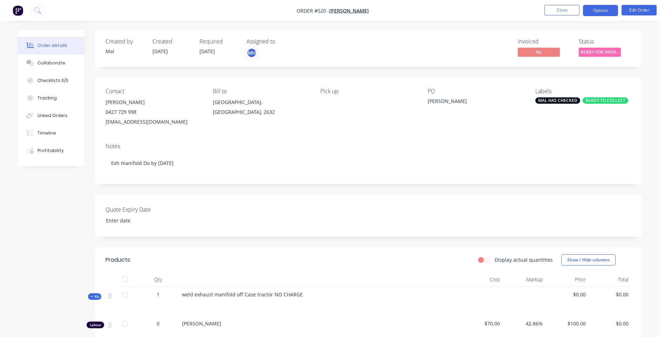
click at [597, 12] on button "Options" at bounding box center [600, 10] width 35 height 11
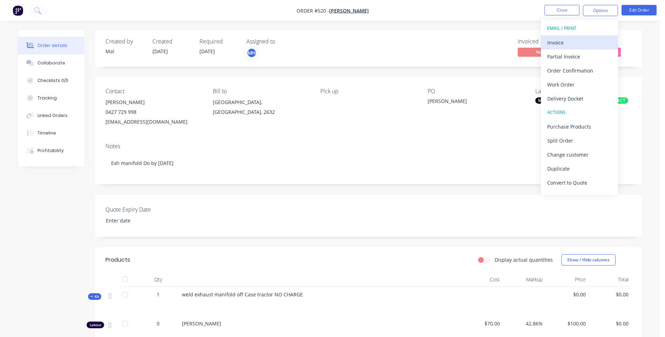
click at [562, 39] on div "Invoice" at bounding box center [579, 43] width 65 height 10
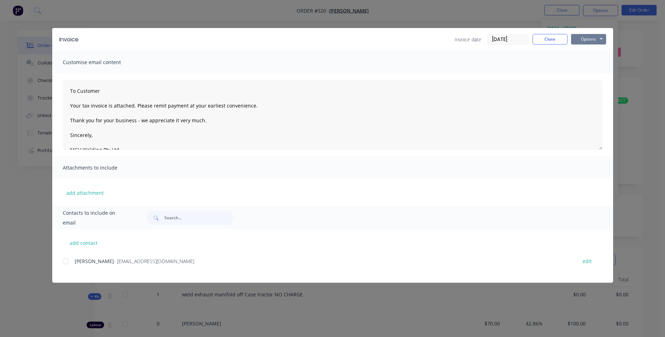
click at [586, 37] on button "Options" at bounding box center [588, 39] width 35 height 11
click at [577, 48] on button "Preview" at bounding box center [593, 52] width 45 height 12
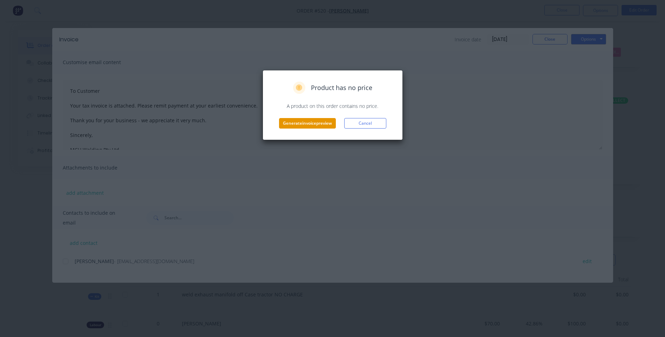
click at [305, 121] on button "Generate invoice preview" at bounding box center [307, 123] width 57 height 11
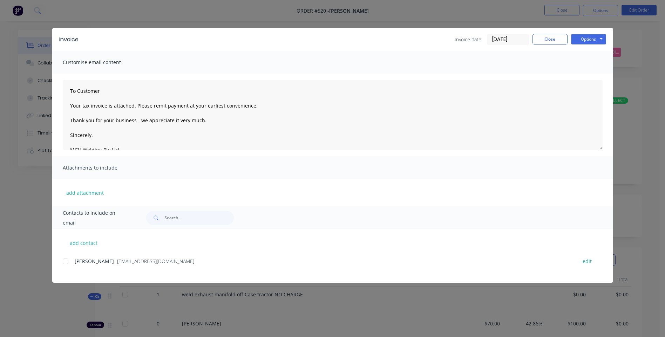
click at [63, 263] on div at bounding box center [66, 262] width 14 height 14
click at [585, 40] on button "Options" at bounding box center [588, 39] width 35 height 11
click at [578, 73] on button "Email" at bounding box center [593, 75] width 45 height 12
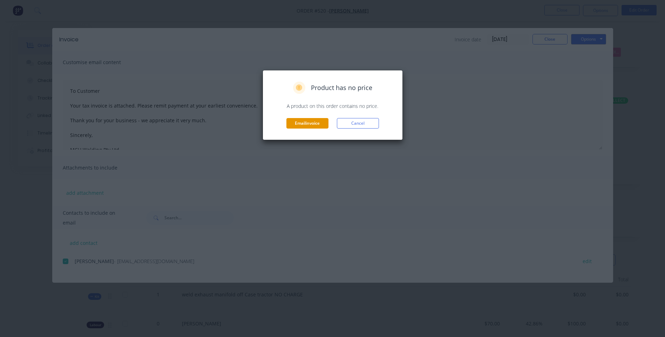
click at [295, 123] on button "Email invoice" at bounding box center [307, 123] width 42 height 11
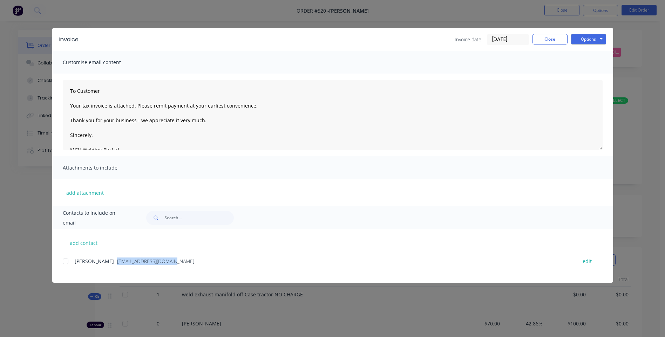
drag, startPoint x: 114, startPoint y: 262, endPoint x: 170, endPoint y: 262, distance: 55.4
click at [170, 262] on span "- [EMAIL_ADDRESS][DOMAIN_NAME]" at bounding box center [154, 261] width 80 height 7
drag, startPoint x: 170, startPoint y: 262, endPoint x: 165, endPoint y: 262, distance: 4.6
copy span "[EMAIL_ADDRESS][DOMAIN_NAME]"
click at [66, 262] on div at bounding box center [66, 262] width 14 height 14
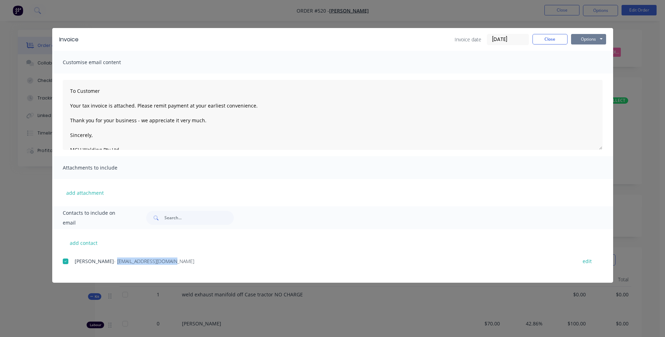
click at [586, 41] on button "Options" at bounding box center [588, 39] width 35 height 11
click at [577, 74] on button "Email" at bounding box center [593, 75] width 45 height 12
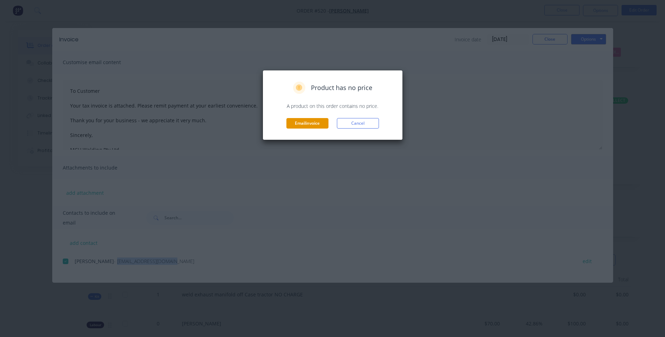
click at [293, 123] on button "Email invoice" at bounding box center [307, 123] width 42 height 11
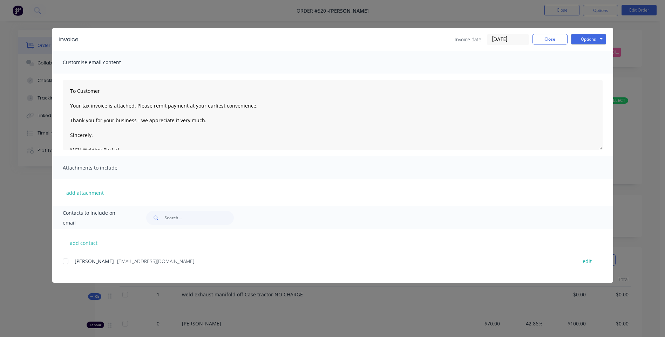
click at [67, 262] on div at bounding box center [66, 262] width 14 height 14
click at [587, 37] on button "Options" at bounding box center [588, 39] width 35 height 11
click at [588, 75] on button "Email" at bounding box center [593, 75] width 45 height 12
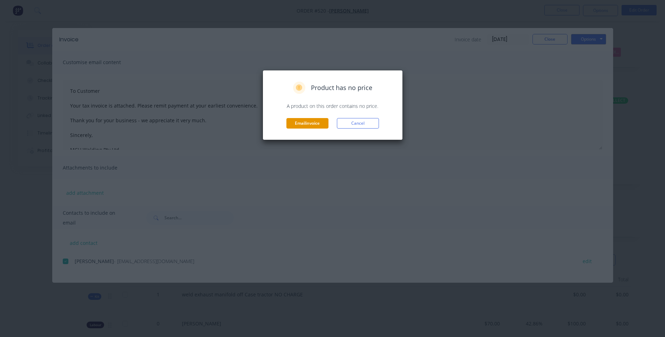
click at [312, 120] on button "Email invoice" at bounding box center [307, 123] width 42 height 11
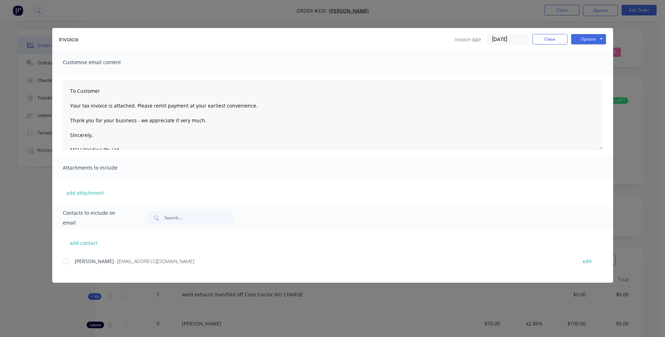
click at [63, 260] on div at bounding box center [66, 262] width 14 height 14
click at [579, 42] on button "Options" at bounding box center [588, 39] width 35 height 11
click at [586, 71] on button "Email" at bounding box center [593, 75] width 45 height 12
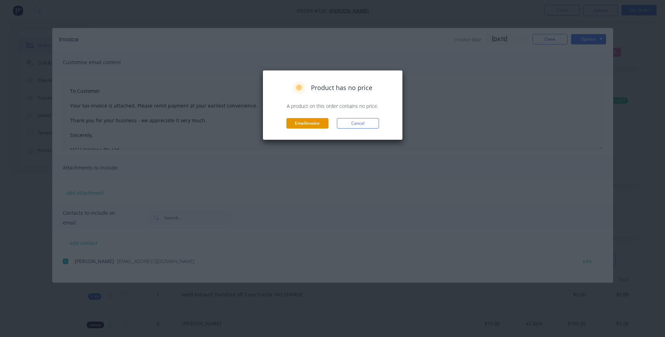
click at [315, 121] on button "Email invoice" at bounding box center [307, 123] width 42 height 11
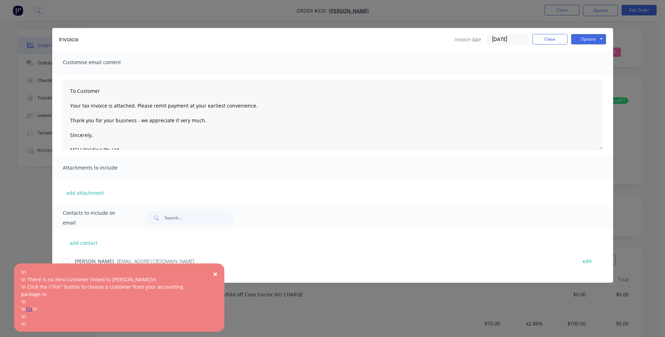
click at [32, 307] on link "Fix" at bounding box center [29, 309] width 6 height 7
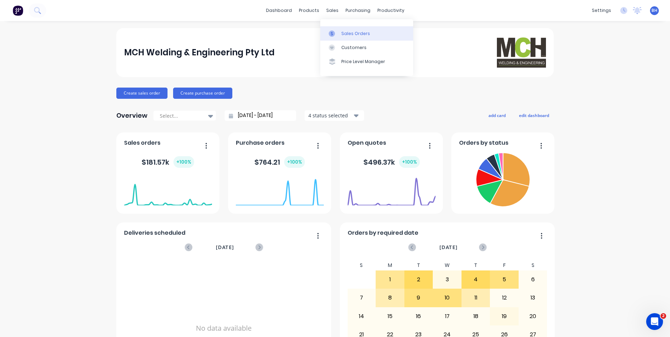
click at [341, 29] on link "Sales Orders" at bounding box center [366, 33] width 93 height 14
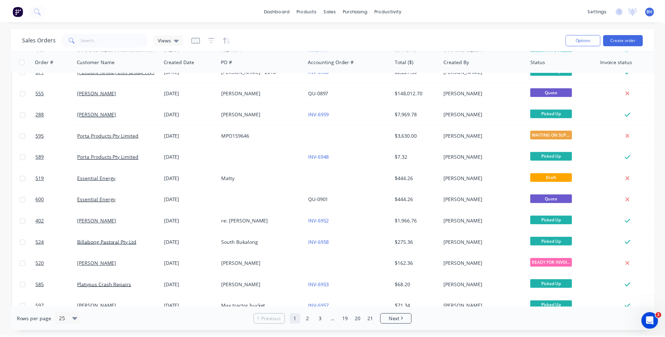
scroll to position [140, 0]
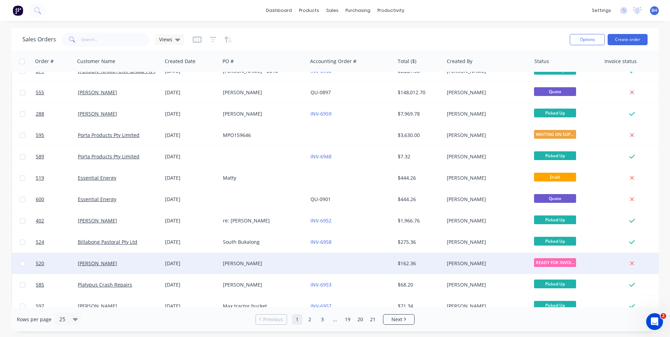
click at [316, 258] on div at bounding box center [351, 263] width 87 height 21
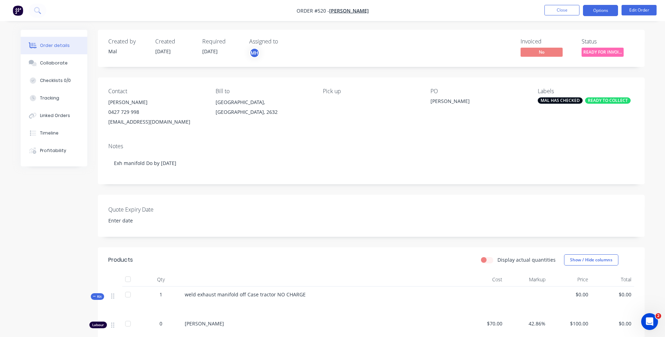
click at [601, 8] on button "Options" at bounding box center [600, 10] width 35 height 11
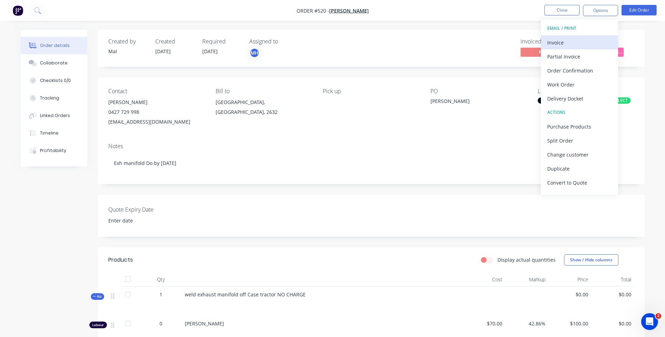
click at [555, 40] on div "Invoice" at bounding box center [579, 43] width 65 height 10
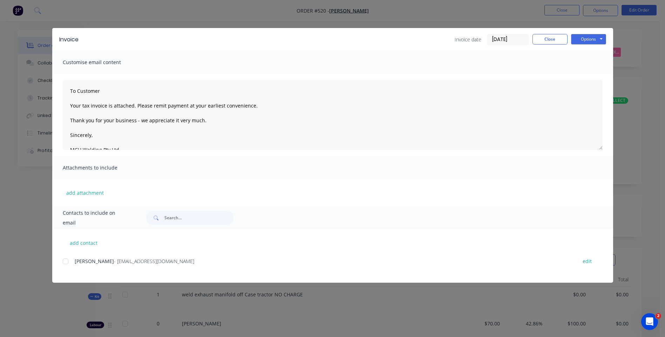
click at [62, 264] on div at bounding box center [66, 262] width 14 height 14
click at [589, 42] on button "Options" at bounding box center [588, 39] width 35 height 11
click at [587, 73] on button "Email" at bounding box center [593, 75] width 45 height 12
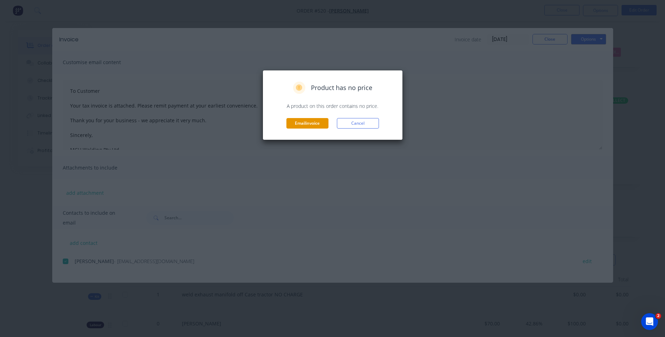
click at [314, 123] on button "Email invoice" at bounding box center [307, 123] width 42 height 11
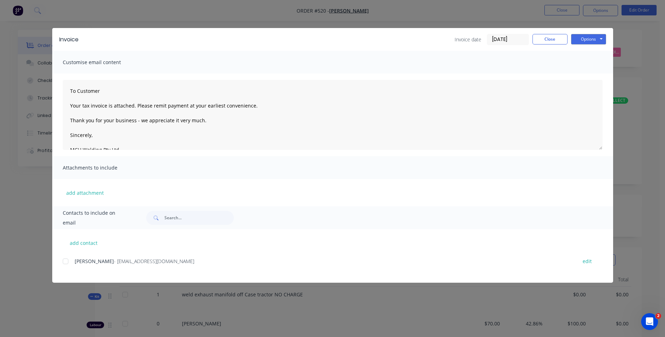
click at [66, 264] on div at bounding box center [66, 262] width 14 height 14
click at [584, 38] on button "Options" at bounding box center [588, 39] width 35 height 11
click at [587, 73] on button "Email" at bounding box center [593, 75] width 45 height 12
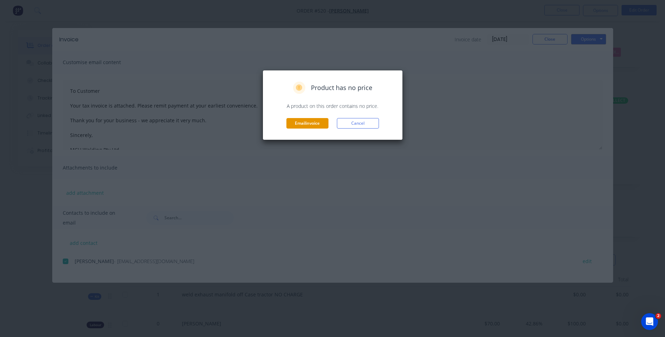
click at [314, 123] on button "Email invoice" at bounding box center [307, 123] width 42 height 11
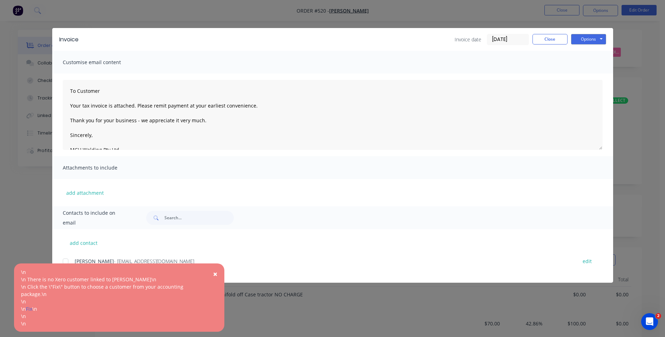
click at [215, 274] on span "×" at bounding box center [215, 274] width 4 height 10
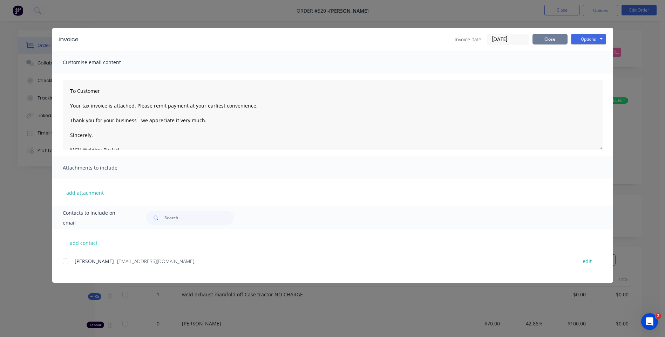
click at [549, 38] on button "Close" at bounding box center [549, 39] width 35 height 11
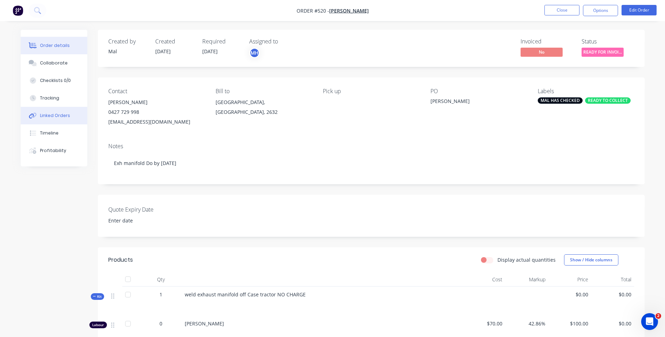
click at [44, 113] on div "Linked Orders" at bounding box center [55, 116] width 30 height 6
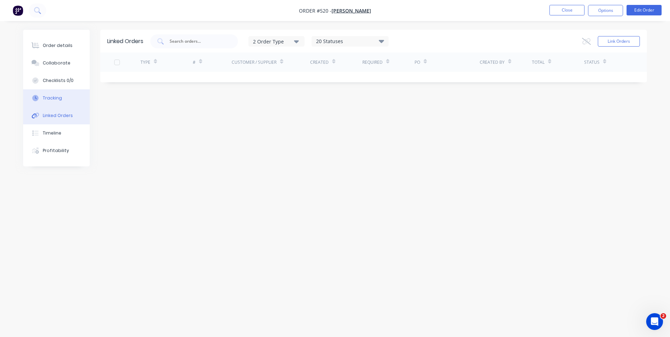
click at [48, 96] on div "Tracking" at bounding box center [52, 98] width 19 height 6
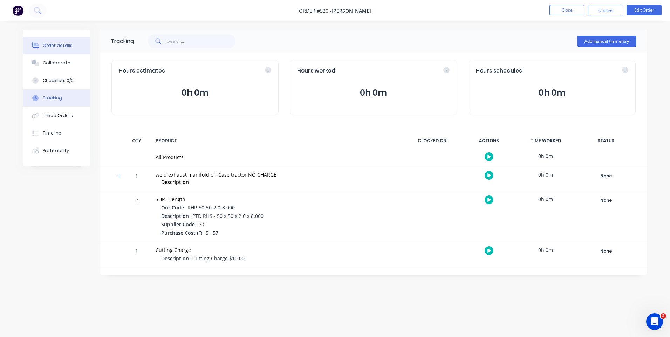
click at [59, 43] on div "Order details" at bounding box center [58, 45] width 30 height 6
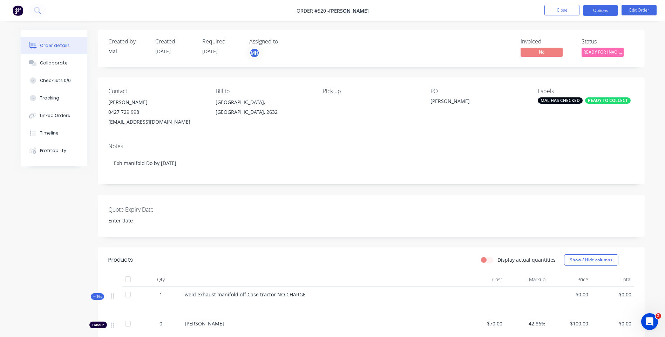
click at [603, 10] on button "Options" at bounding box center [600, 10] width 35 height 11
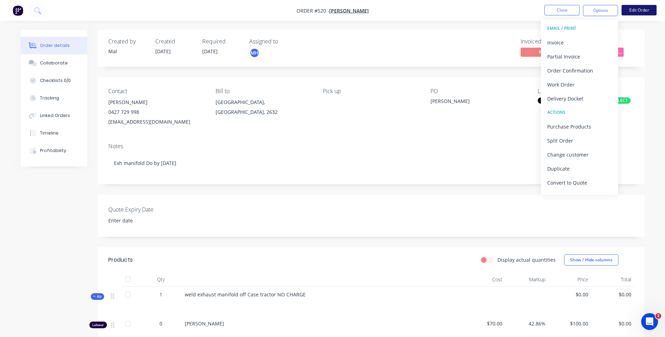
click at [632, 6] on button "Edit Order" at bounding box center [639, 10] width 35 height 11
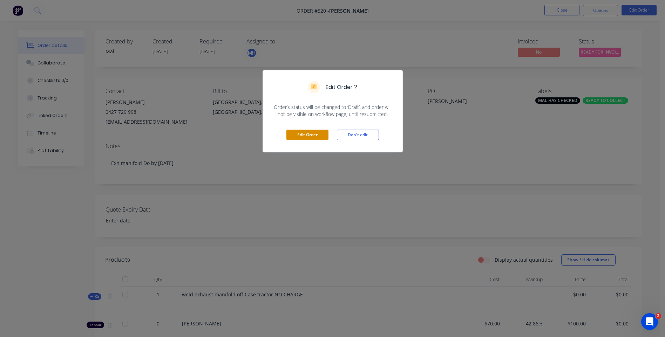
click at [308, 136] on button "Edit Order" at bounding box center [307, 135] width 42 height 11
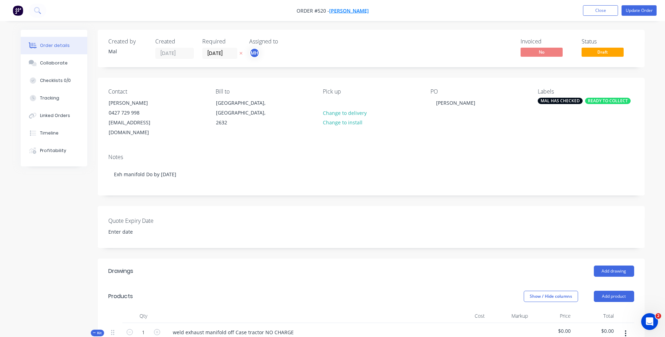
click at [354, 8] on span "[PERSON_NAME]" at bounding box center [349, 10] width 40 height 7
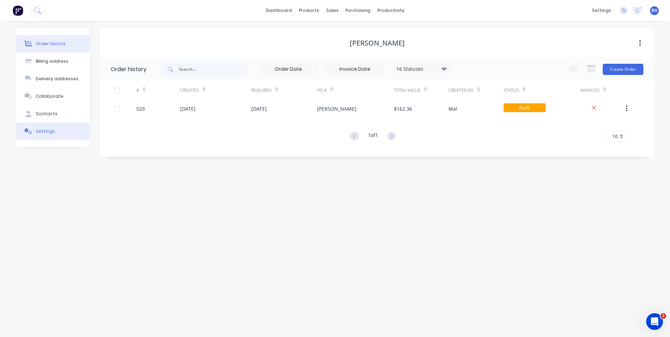
click at [41, 133] on div "Settings" at bounding box center [45, 131] width 19 height 6
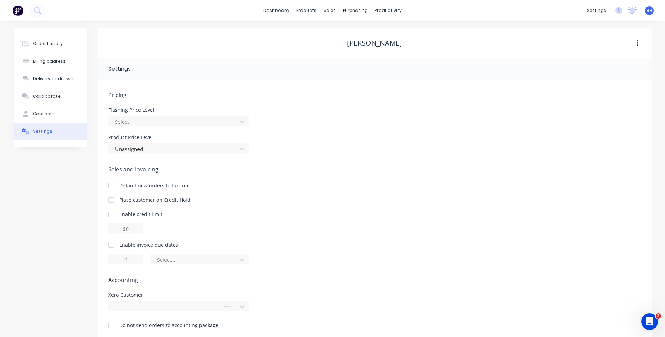
scroll to position [10, 0]
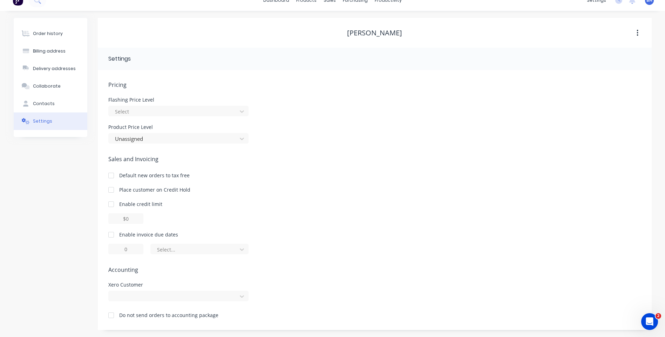
click at [109, 235] on div at bounding box center [111, 235] width 14 height 14
type input "1"
click at [244, 298] on div at bounding box center [178, 296] width 140 height 11
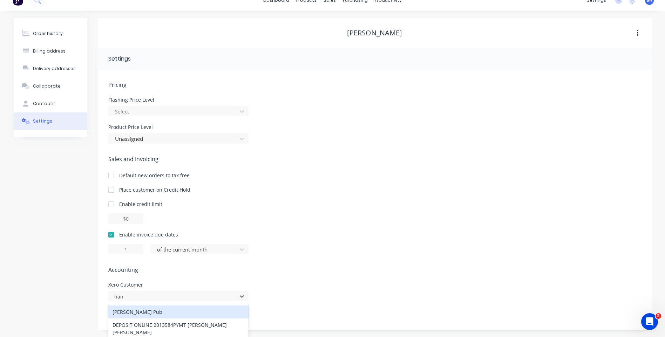
scroll to position [82, 0]
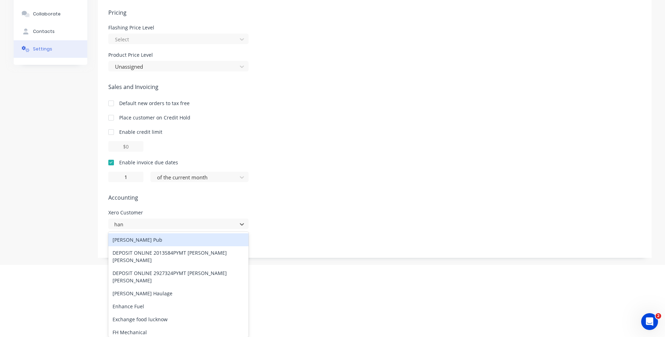
type input "hans"
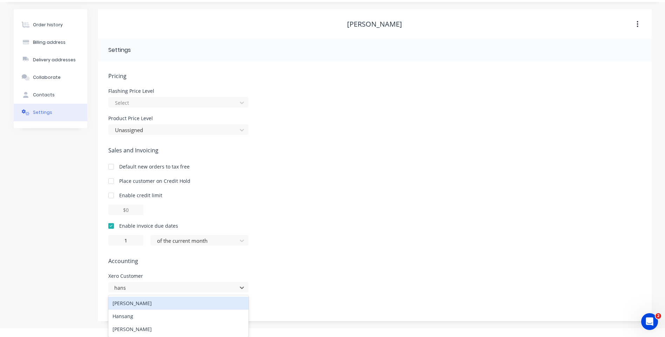
click at [143, 304] on div "[PERSON_NAME]" at bounding box center [178, 303] width 140 height 13
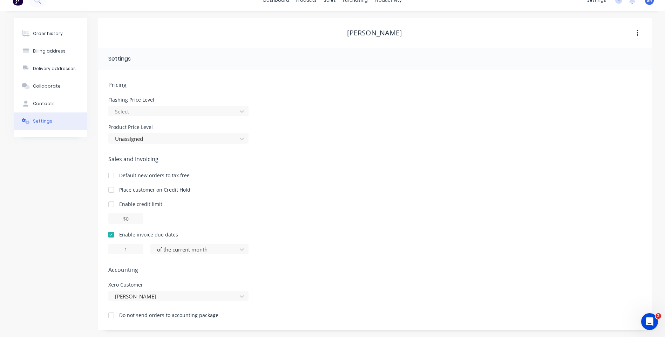
click at [390, 252] on div "1 of the current month" at bounding box center [374, 249] width 533 height 11
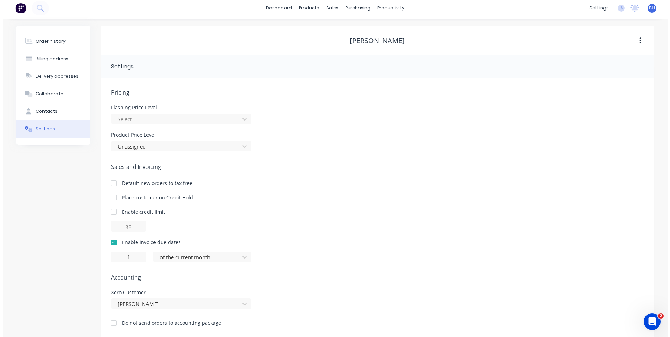
scroll to position [0, 0]
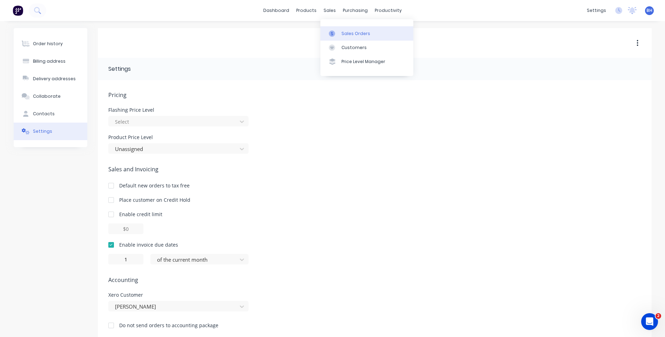
click at [346, 32] on div "Sales Orders" at bounding box center [355, 33] width 29 height 6
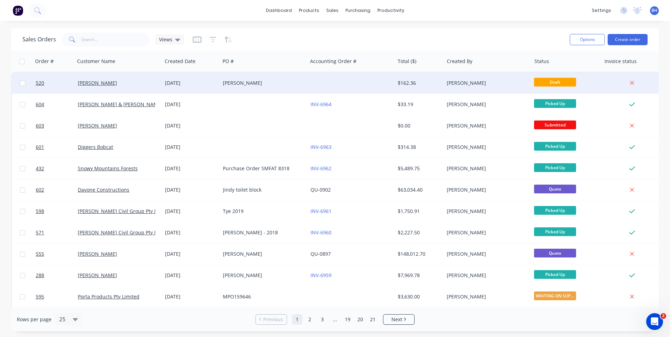
click at [272, 82] on div "[PERSON_NAME]" at bounding box center [262, 83] width 78 height 7
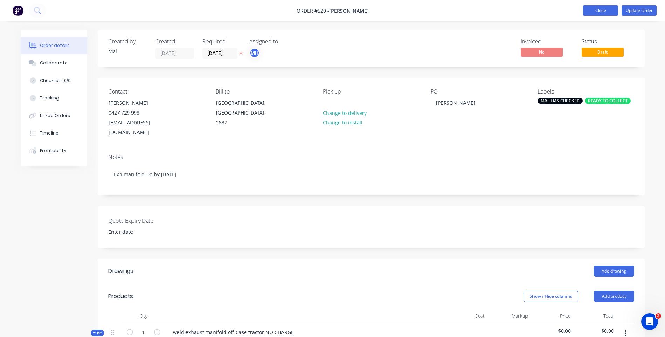
click at [600, 11] on button "Close" at bounding box center [600, 10] width 35 height 11
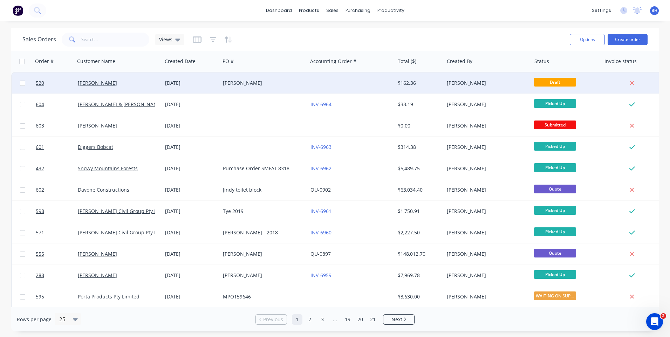
click at [298, 80] on div "[PERSON_NAME]" at bounding box center [262, 83] width 78 height 7
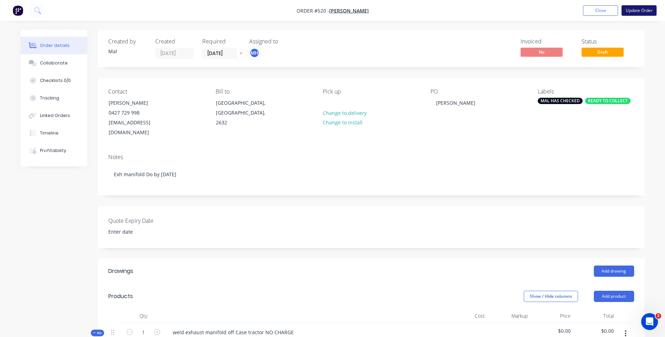
click at [640, 10] on button "Update Order" at bounding box center [639, 10] width 35 height 11
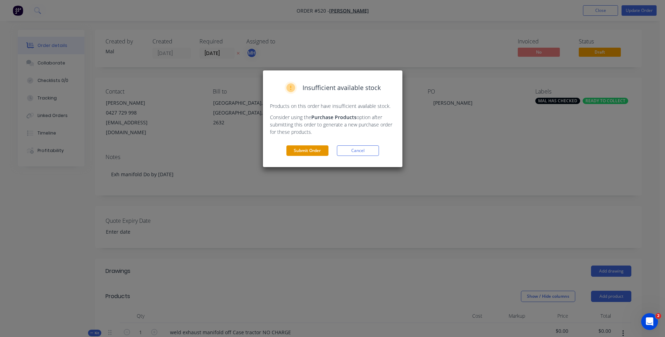
click at [320, 150] on button "Submit Order" at bounding box center [307, 150] width 42 height 11
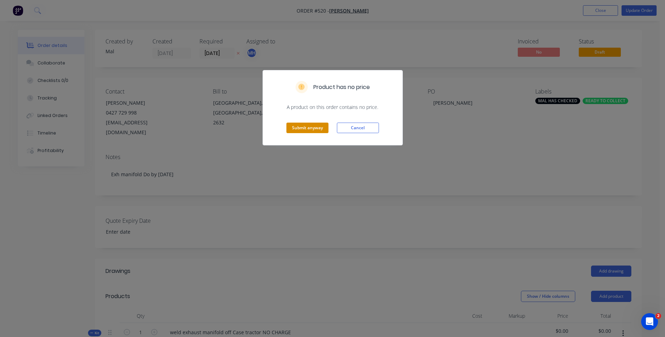
click at [315, 127] on button "Submit anyway" at bounding box center [307, 128] width 42 height 11
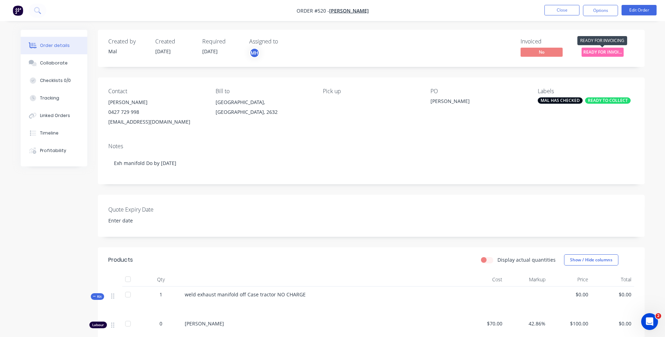
click at [590, 50] on span "READY FOR INVOI..." at bounding box center [603, 52] width 42 height 9
click at [592, 8] on button "Options" at bounding box center [600, 10] width 35 height 11
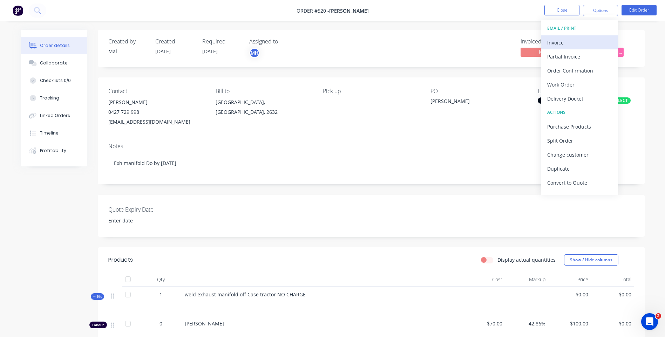
click at [561, 40] on div "Invoice" at bounding box center [579, 43] width 65 height 10
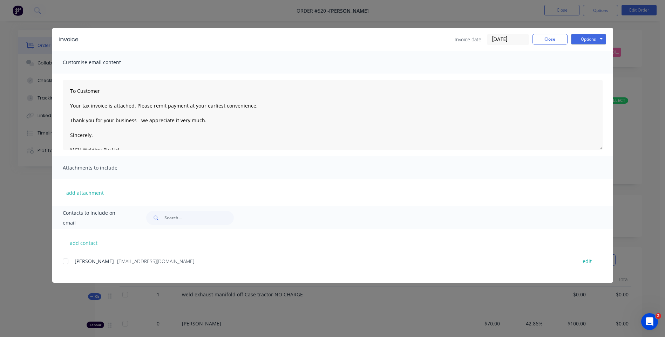
click at [65, 260] on div at bounding box center [66, 262] width 14 height 14
click at [579, 40] on button "Options" at bounding box center [588, 39] width 35 height 11
click at [583, 73] on button "Email" at bounding box center [593, 75] width 45 height 12
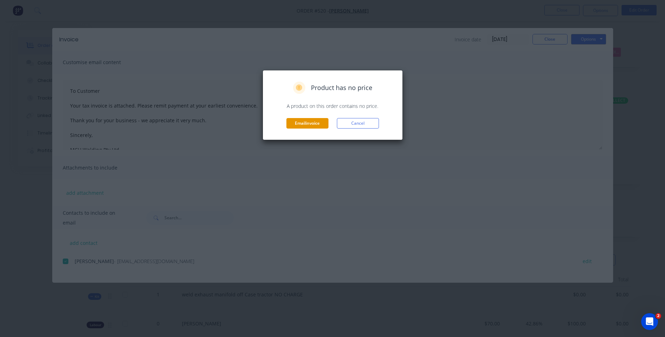
click at [296, 120] on button "Email invoice" at bounding box center [307, 123] width 42 height 11
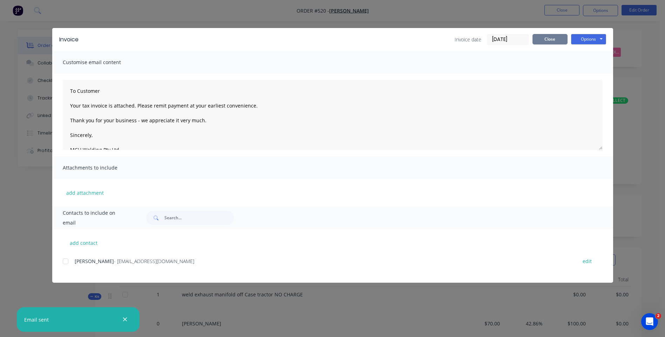
click at [544, 38] on button "Close" at bounding box center [549, 39] width 35 height 11
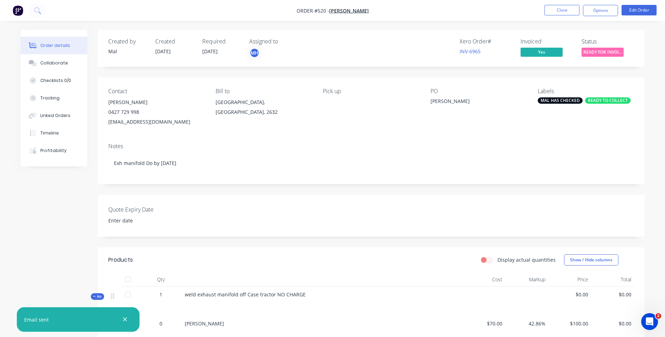
click at [601, 49] on span "READY FOR INVOI..." at bounding box center [603, 52] width 42 height 9
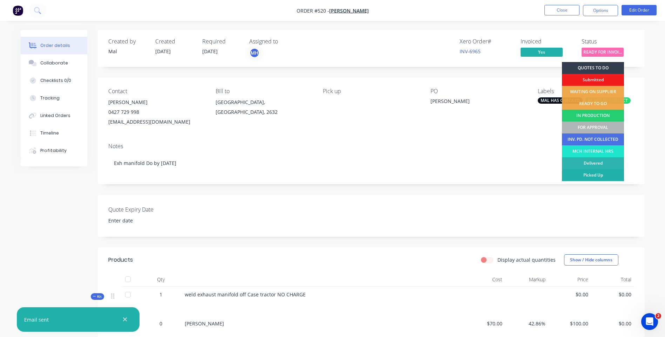
click at [585, 173] on div "Picked Up" at bounding box center [593, 175] width 62 height 12
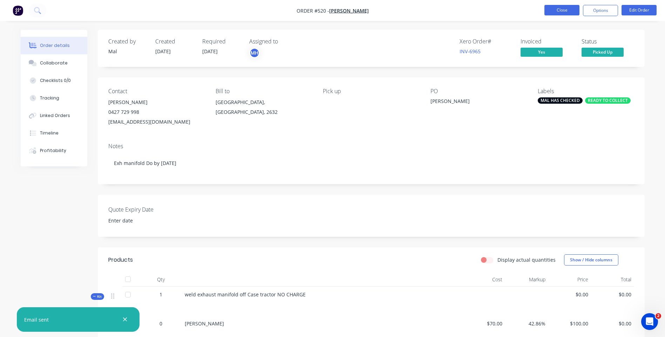
click at [549, 11] on button "Close" at bounding box center [561, 10] width 35 height 11
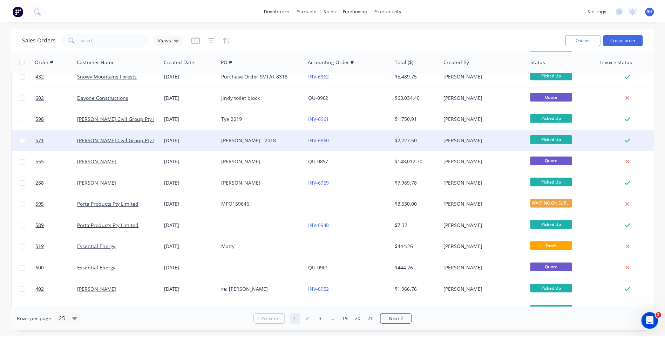
scroll to position [105, 0]
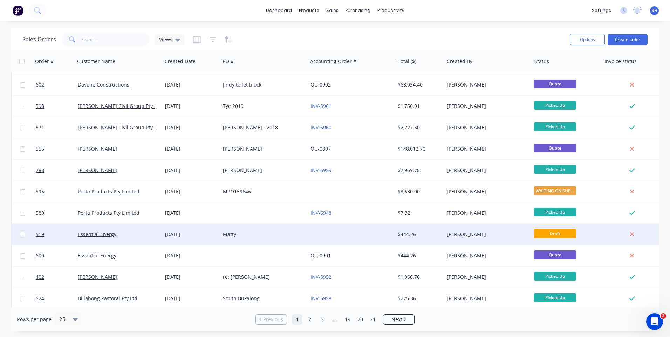
click at [288, 235] on div "Matty" at bounding box center [262, 234] width 78 height 7
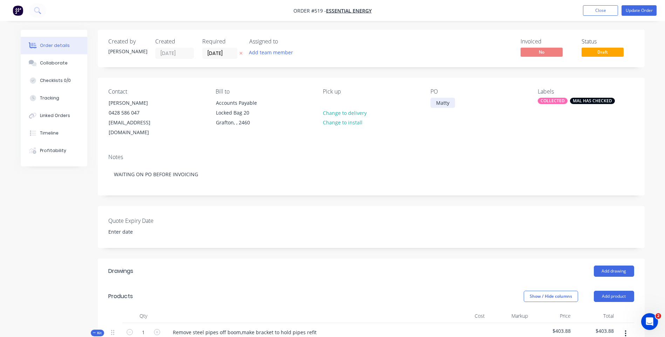
click at [448, 107] on div "Matty" at bounding box center [442, 103] width 25 height 10
click at [636, 9] on button "Update Order" at bounding box center [639, 10] width 35 height 11
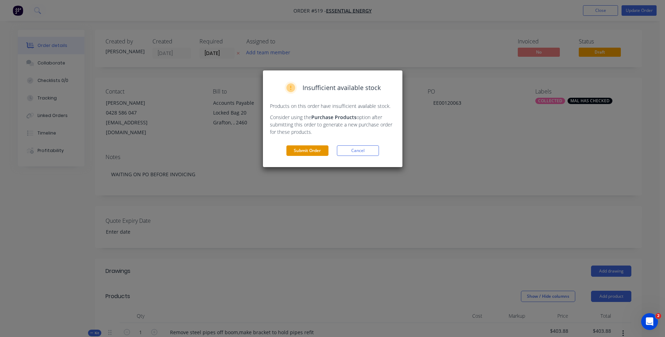
click at [313, 148] on button "Submit Order" at bounding box center [307, 150] width 42 height 11
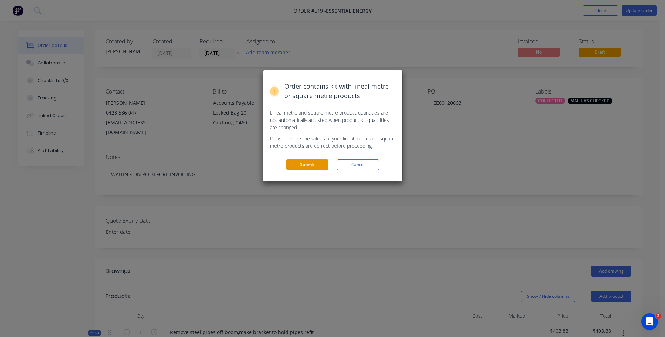
click at [303, 162] on button "Submit" at bounding box center [307, 165] width 42 height 11
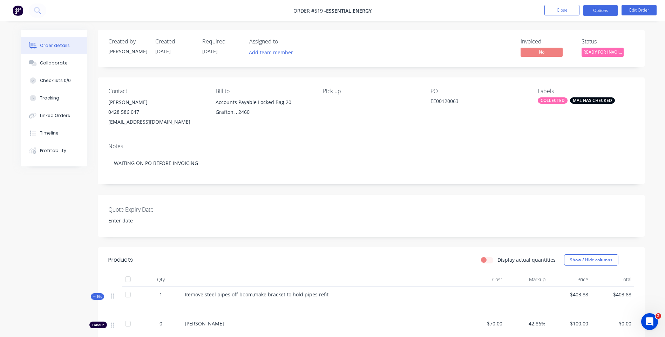
click at [602, 9] on button "Options" at bounding box center [600, 10] width 35 height 11
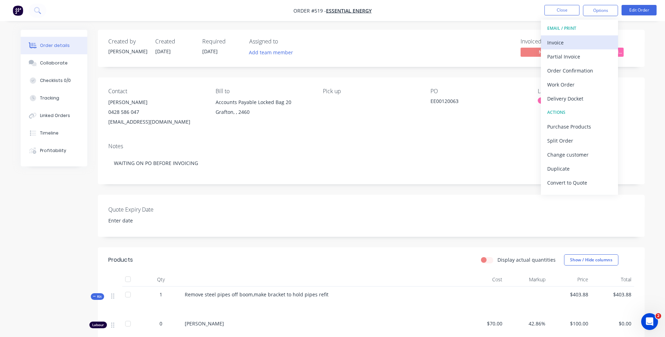
click at [553, 40] on div "Invoice" at bounding box center [579, 43] width 65 height 10
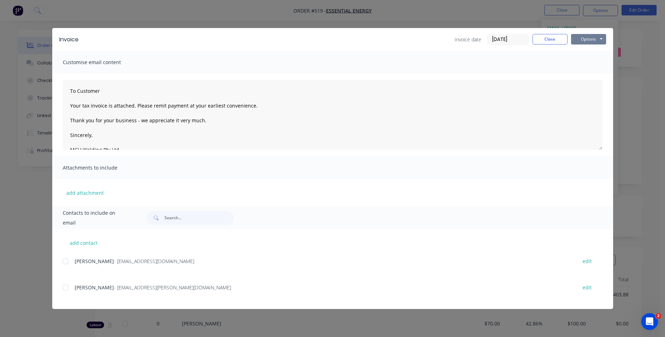
click at [582, 39] on button "Options" at bounding box center [588, 39] width 35 height 11
click at [582, 50] on button "Preview" at bounding box center [593, 52] width 45 height 12
click at [65, 287] on div at bounding box center [66, 288] width 14 height 14
click at [579, 39] on button "Options" at bounding box center [588, 39] width 35 height 11
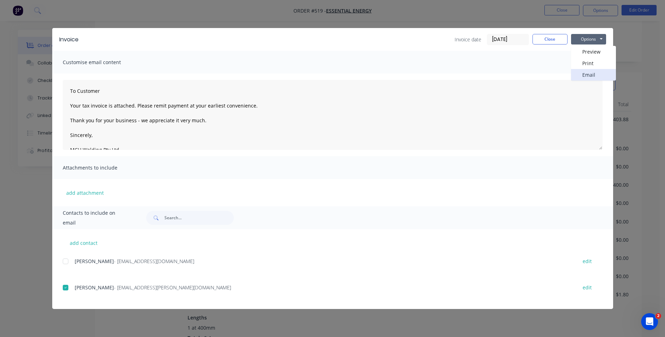
click at [576, 72] on button "Email" at bounding box center [593, 75] width 45 height 12
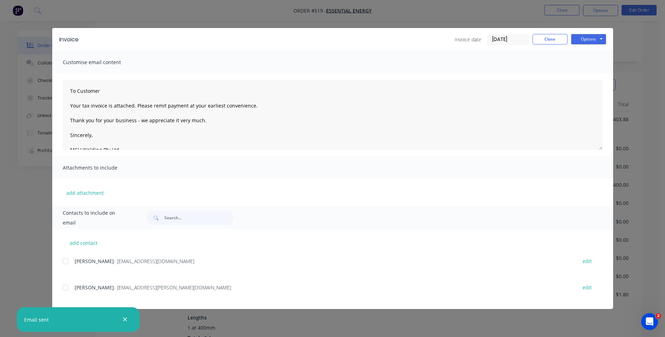
click at [541, 31] on div "Invoice Invoice date 11/09/25 Close Options Preview Print Email" at bounding box center [332, 39] width 561 height 23
click at [542, 37] on button "Close" at bounding box center [549, 39] width 35 height 11
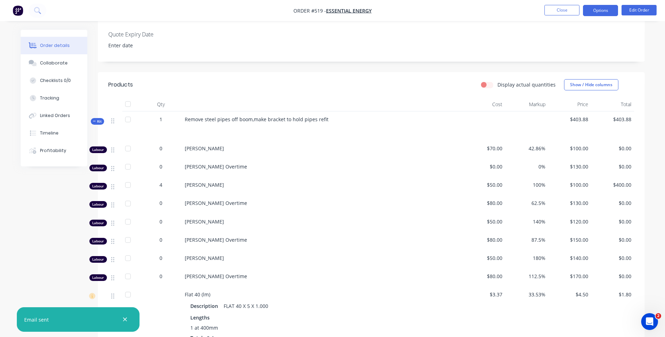
click at [603, 13] on button "Options" at bounding box center [600, 10] width 35 height 11
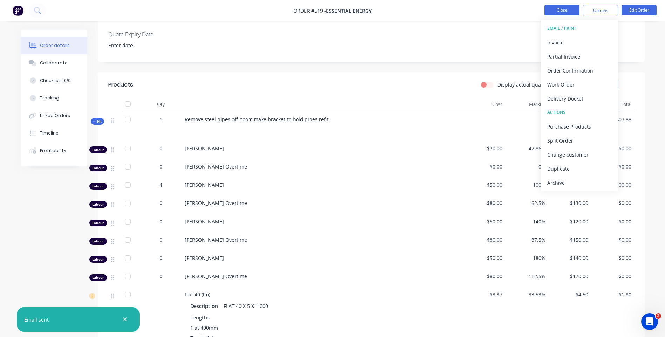
drag, startPoint x: 507, startPoint y: 18, endPoint x: 545, endPoint y: 7, distance: 39.4
click at [509, 18] on nav "Order #519 - Essential Energy Close Options EMAIL / PRINT Invoice Partial Invoi…" at bounding box center [332, 10] width 665 height 21
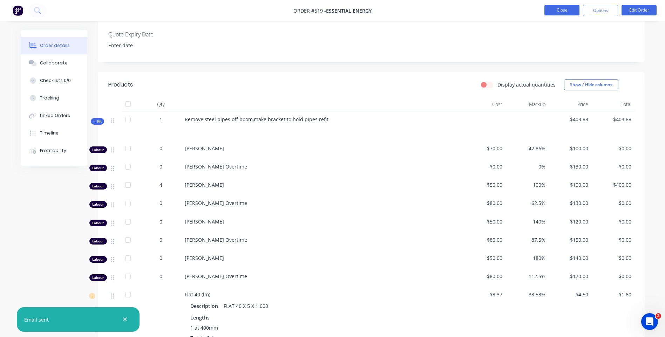
click at [546, 7] on button "Close" at bounding box center [561, 10] width 35 height 11
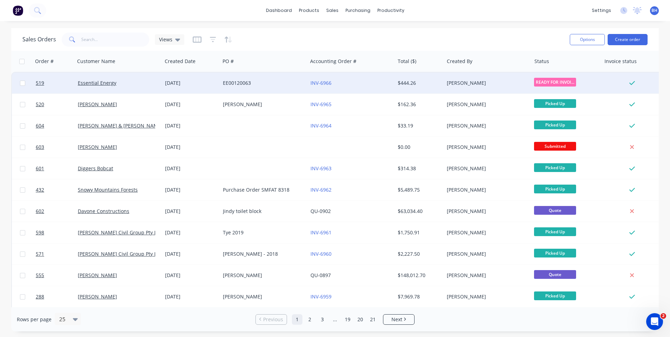
click at [289, 83] on div "EE00120063" at bounding box center [262, 83] width 78 height 7
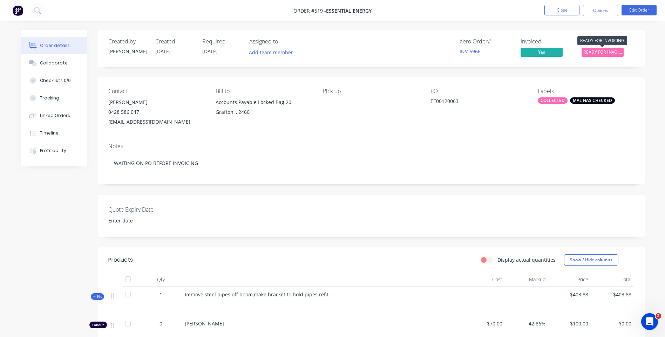
click at [586, 51] on span "READY FOR INVOI..." at bounding box center [603, 52] width 42 height 9
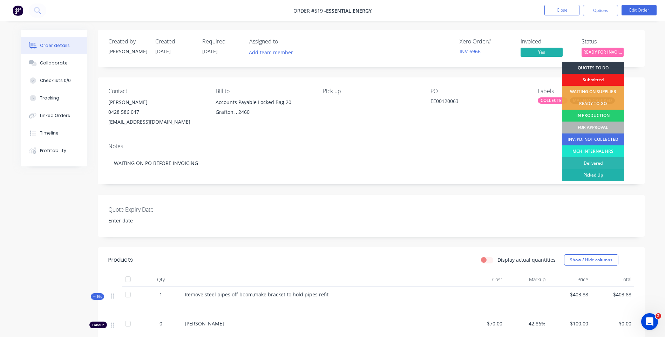
click at [590, 173] on div "Picked Up" at bounding box center [593, 175] width 62 height 12
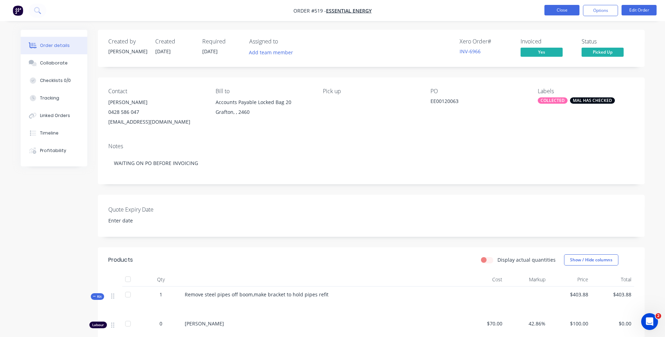
click at [551, 9] on button "Close" at bounding box center [561, 10] width 35 height 11
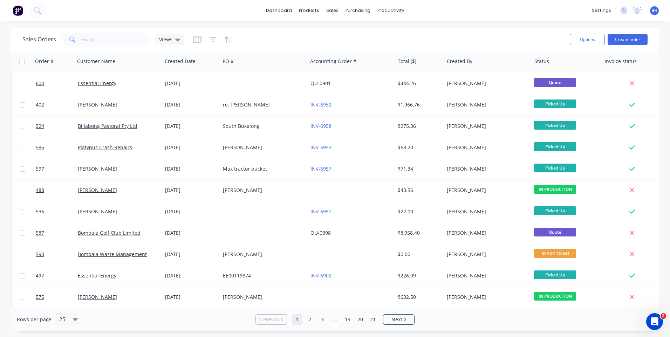
scroll to position [280, 0]
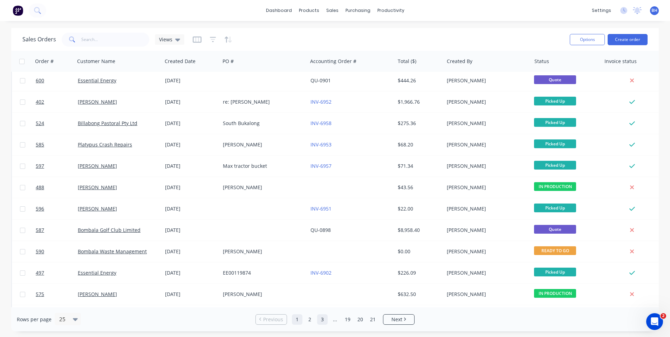
click at [322, 321] on link "3" at bounding box center [322, 319] width 11 height 11
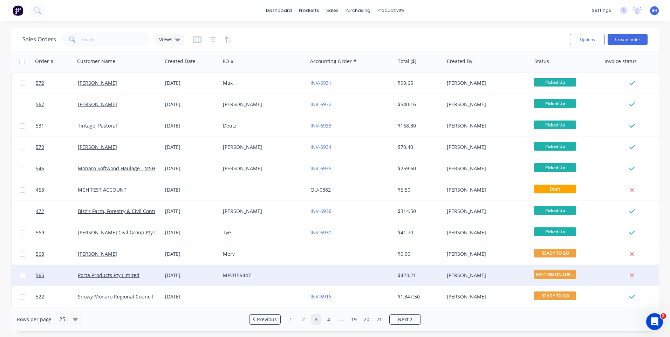
scroll to position [35, 0]
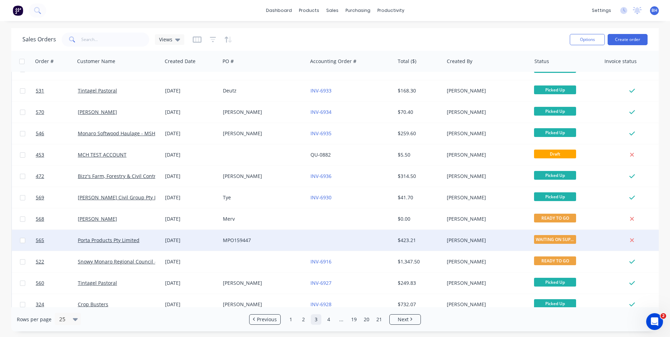
click at [310, 236] on div at bounding box center [351, 240] width 87 height 21
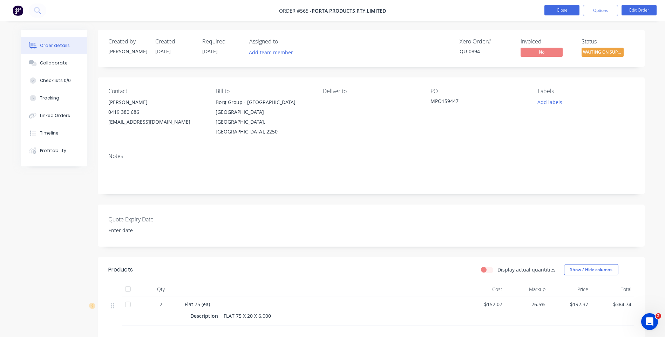
click at [547, 7] on button "Close" at bounding box center [561, 10] width 35 height 11
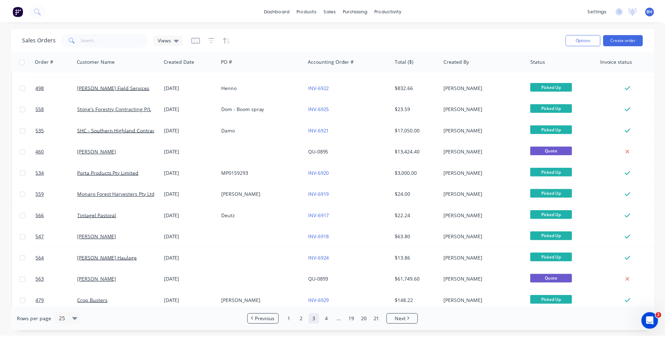
scroll to position [303, 0]
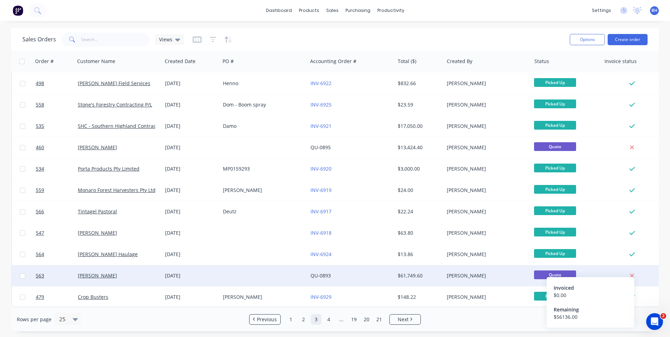
click at [631, 274] on icon at bounding box center [632, 276] width 4 height 4
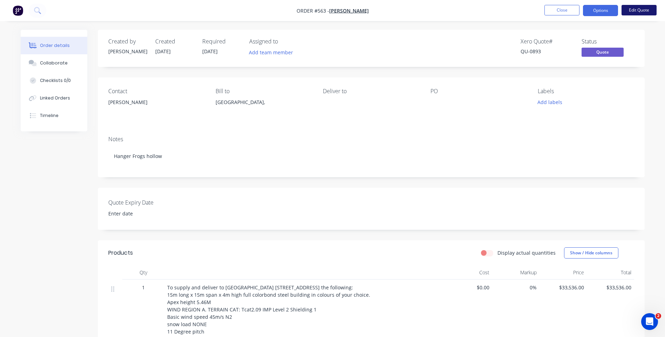
click at [637, 10] on button "Edit Quote" at bounding box center [639, 10] width 35 height 11
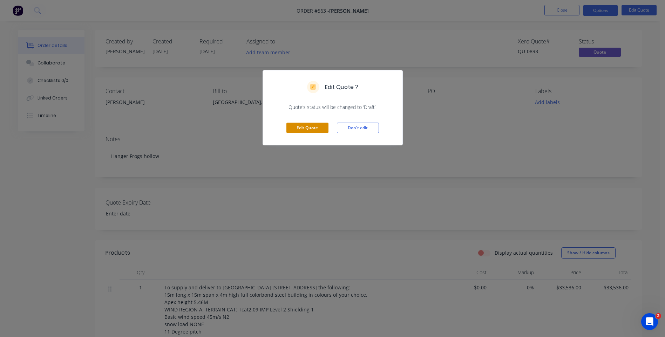
click at [307, 126] on button "Edit Quote" at bounding box center [307, 128] width 42 height 11
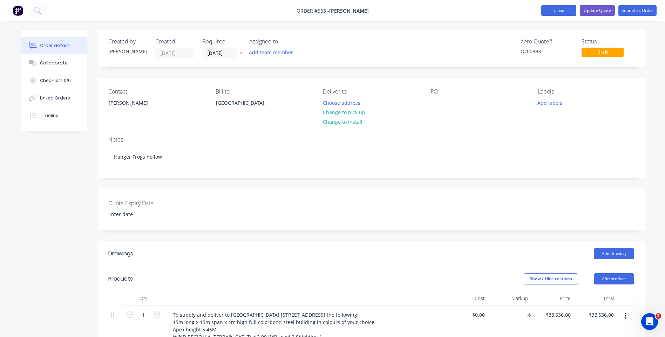
click at [563, 13] on button "Close" at bounding box center [558, 10] width 35 height 11
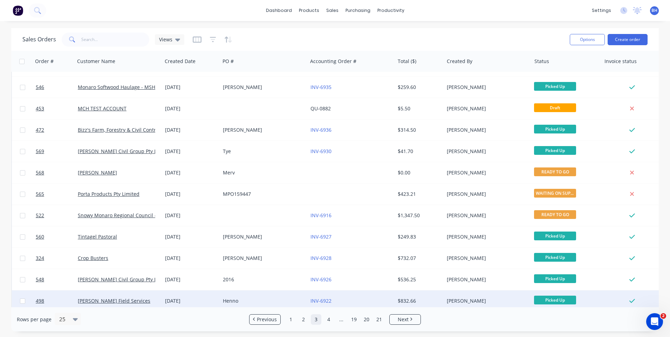
scroll to position [175, 0]
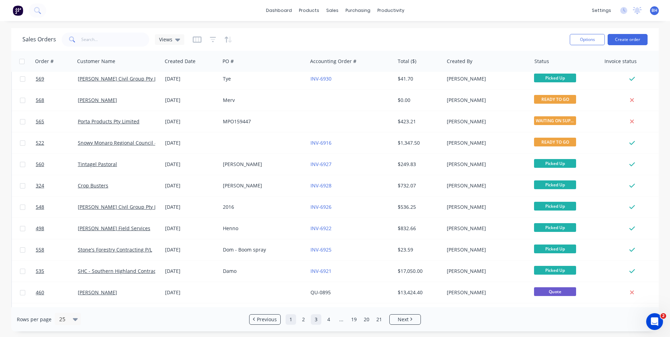
click at [291, 320] on link "1" at bounding box center [291, 319] width 11 height 11
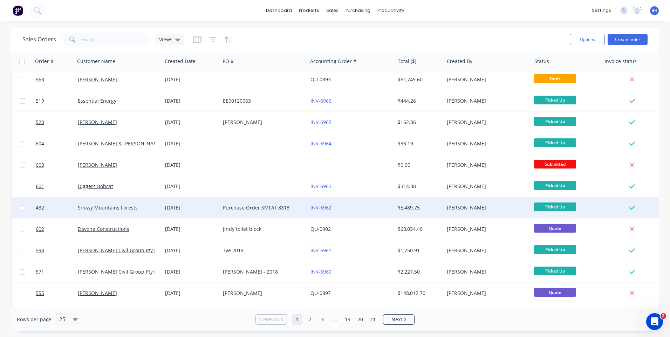
scroll to position [0, 0]
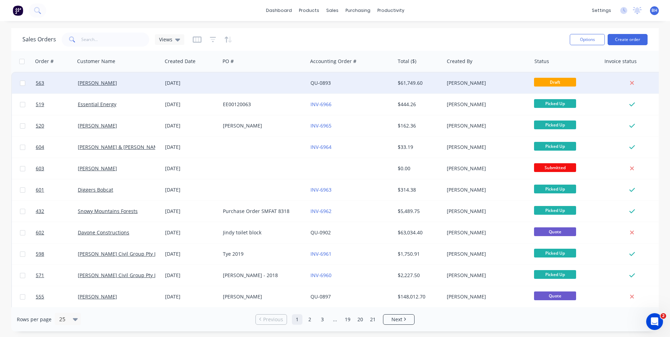
click at [20, 83] on input "checkbox" at bounding box center [22, 83] width 5 height 5
checkbox input "true"
click at [584, 39] on button "Options" at bounding box center [587, 39] width 35 height 11
click at [544, 70] on div "Archive" at bounding box center [566, 71] width 65 height 10
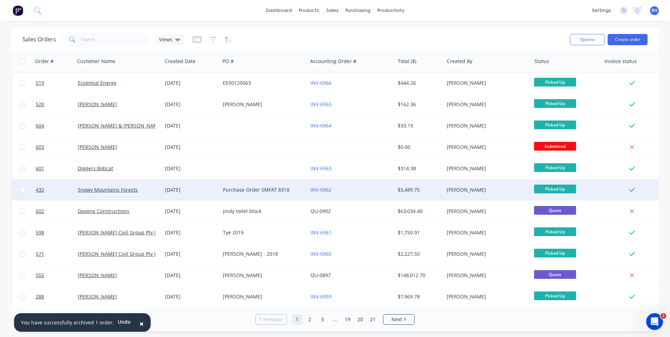
scroll to position [140, 0]
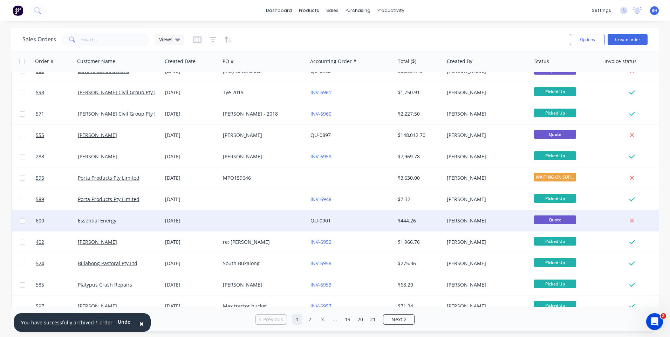
click at [24, 221] on input "checkbox" at bounding box center [22, 220] width 5 height 5
checkbox input "true"
click at [583, 39] on button "Options" at bounding box center [587, 39] width 35 height 11
click at [536, 68] on div "Archive" at bounding box center [566, 71] width 65 height 10
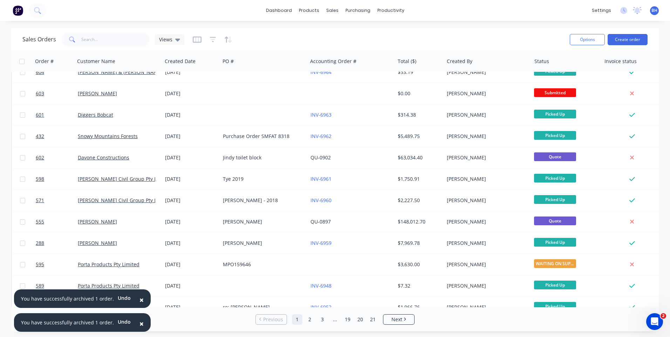
scroll to position [22, 0]
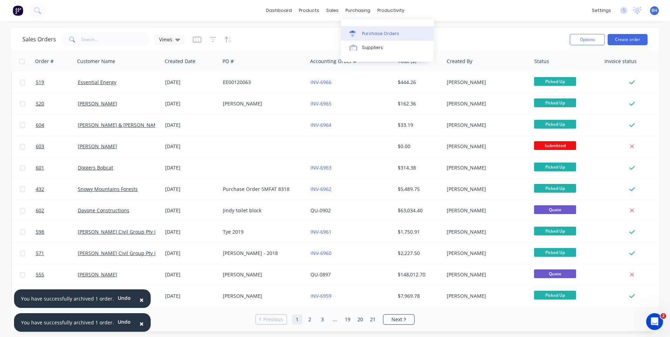
click at [372, 31] on div "Purchase Orders" at bounding box center [380, 33] width 37 height 6
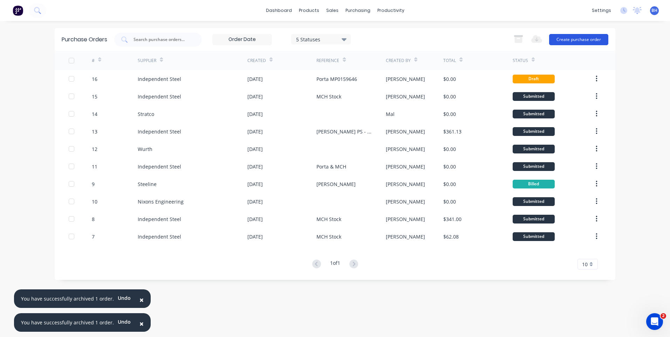
click at [583, 38] on button "Create purchase order" at bounding box center [578, 39] width 59 height 11
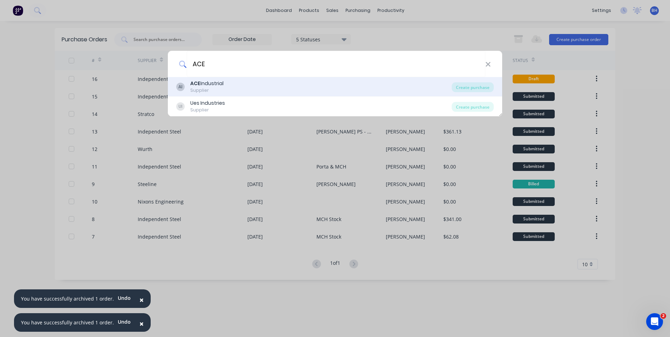
type input "ACE"
click at [194, 85] on b "ACE" at bounding box center [195, 83] width 10 height 7
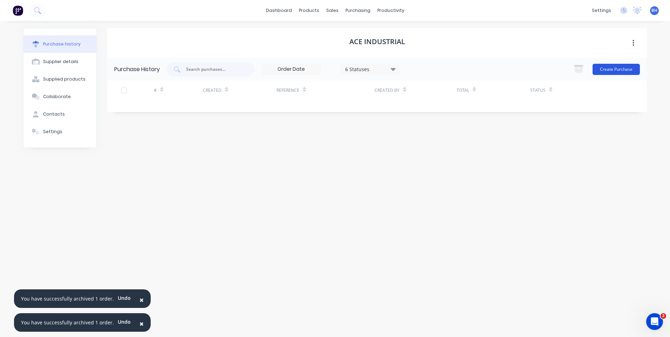
click at [612, 67] on button "Create Purchase" at bounding box center [616, 69] width 47 height 11
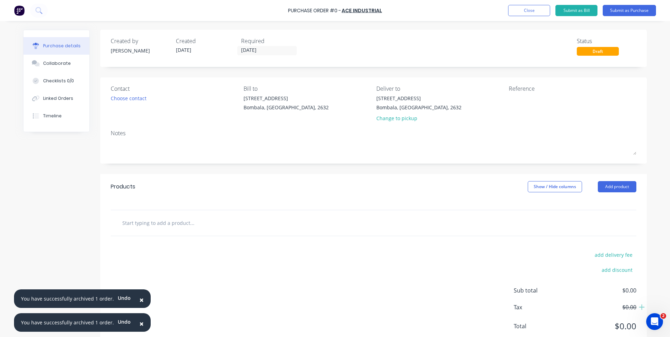
click at [140, 299] on span "×" at bounding box center [142, 300] width 4 height 10
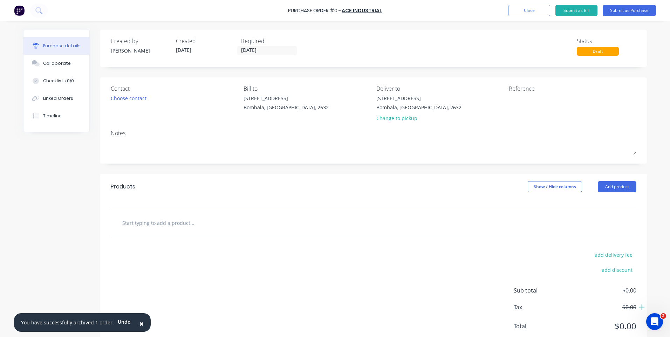
click at [140, 321] on span "×" at bounding box center [142, 324] width 4 height 10
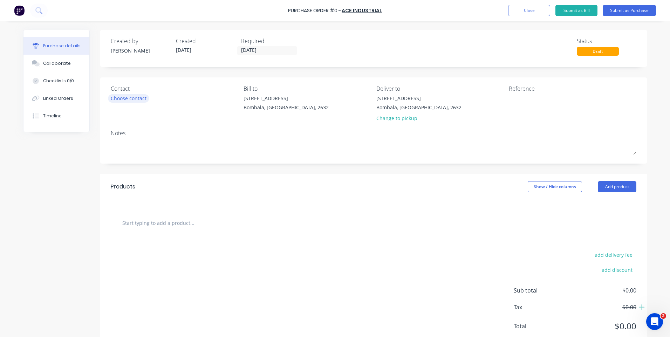
click at [134, 95] on div "Choose contact" at bounding box center [129, 98] width 36 height 7
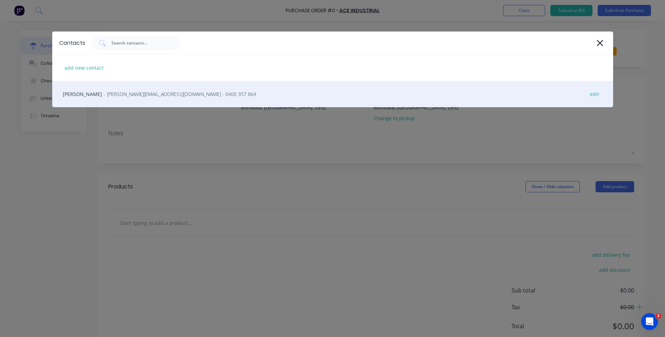
click at [134, 94] on span "- simon@ace-industrial.com.au - 0400 357 864" at bounding box center [180, 93] width 152 height 7
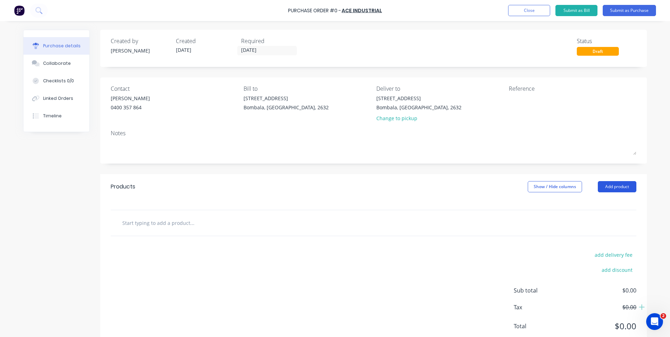
click at [619, 184] on button "Add product" at bounding box center [617, 186] width 39 height 11
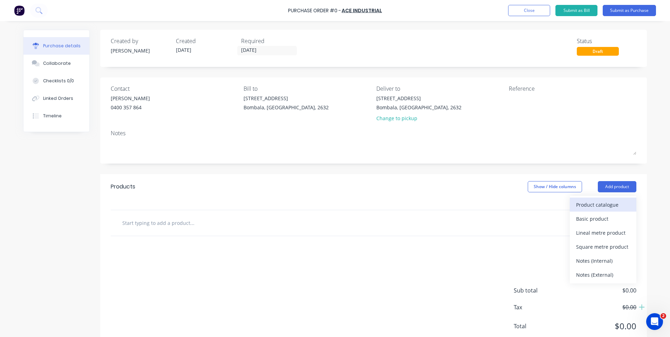
click at [585, 202] on div "Product catalogue" at bounding box center [603, 205] width 54 height 10
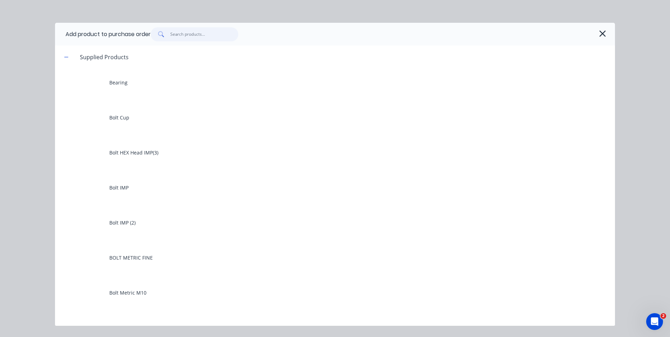
click at [206, 34] on input "text" at bounding box center [204, 34] width 68 height 14
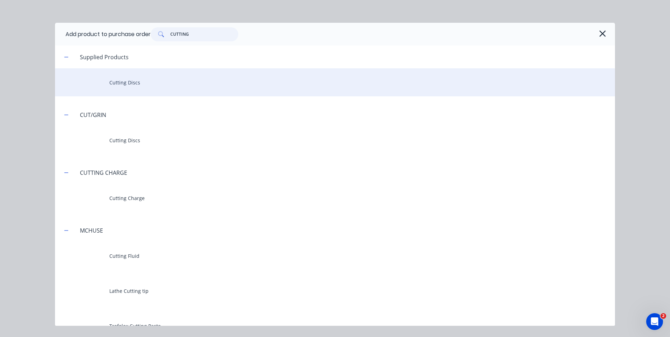
type input "CUTTING"
click at [122, 78] on div "Cutting Discs" at bounding box center [335, 82] width 560 height 28
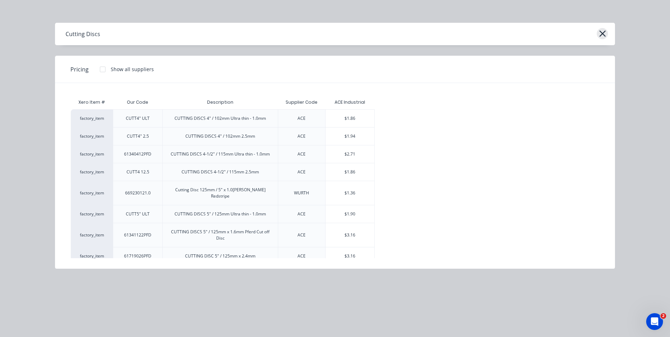
click at [601, 33] on icon "button" at bounding box center [602, 34] width 7 height 10
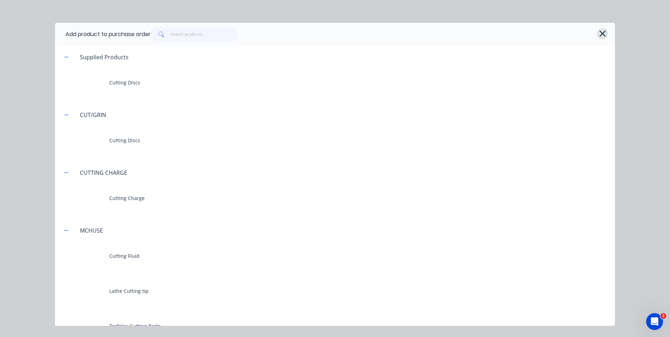
click at [601, 32] on icon "button" at bounding box center [602, 33] width 6 height 6
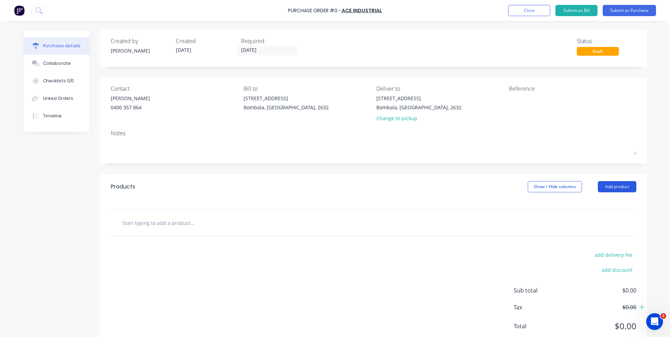
click at [610, 186] on button "Add product" at bounding box center [617, 186] width 39 height 11
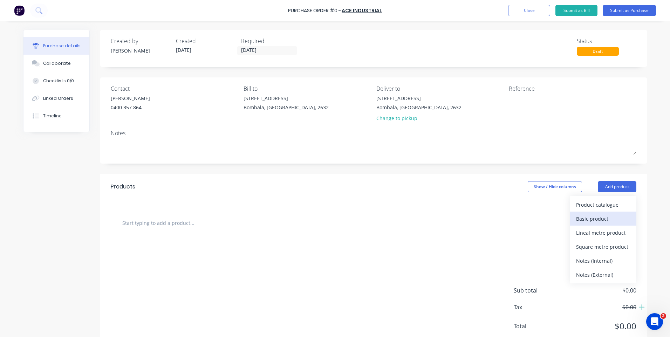
click at [585, 217] on div "Basic product" at bounding box center [603, 219] width 54 height 10
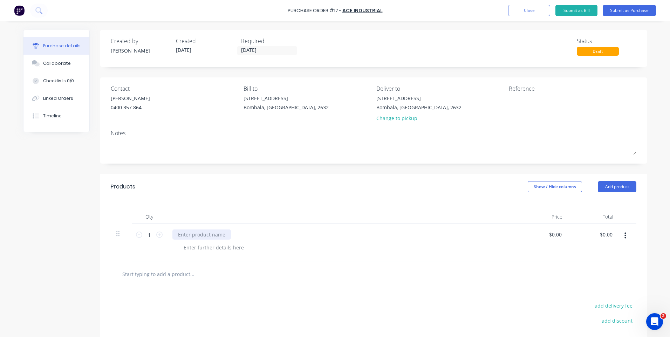
click at [182, 239] on div at bounding box center [201, 235] width 59 height 10
click at [156, 236] on icon at bounding box center [159, 235] width 6 height 6
type input "4"
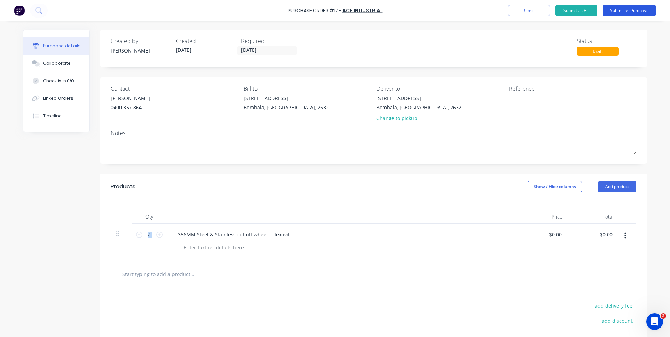
click at [619, 11] on button "Submit as Purchase" at bounding box center [629, 10] width 53 height 11
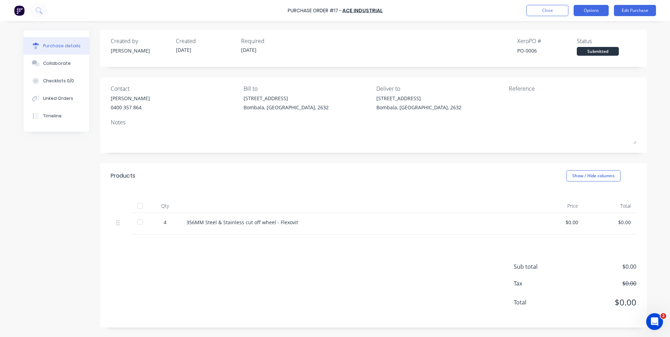
click at [582, 8] on button "Options" at bounding box center [591, 10] width 35 height 11
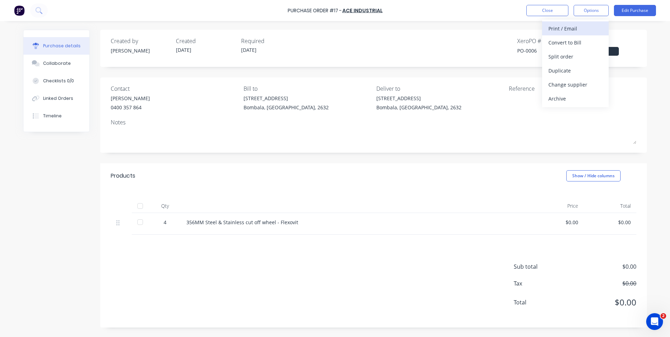
click at [557, 28] on div "Print / Email" at bounding box center [576, 28] width 54 height 10
click at [558, 58] on div "Without pricing" at bounding box center [576, 57] width 54 height 10
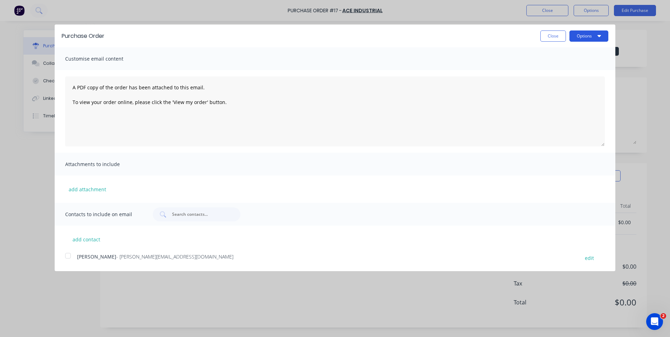
click at [582, 35] on button "Options" at bounding box center [589, 35] width 39 height 11
click at [550, 51] on div "Print" at bounding box center [575, 54] width 54 height 10
click at [68, 258] on div at bounding box center [68, 256] width 14 height 14
click at [583, 34] on button "Options" at bounding box center [589, 35] width 39 height 11
click at [556, 68] on div "Email" at bounding box center [575, 68] width 54 height 10
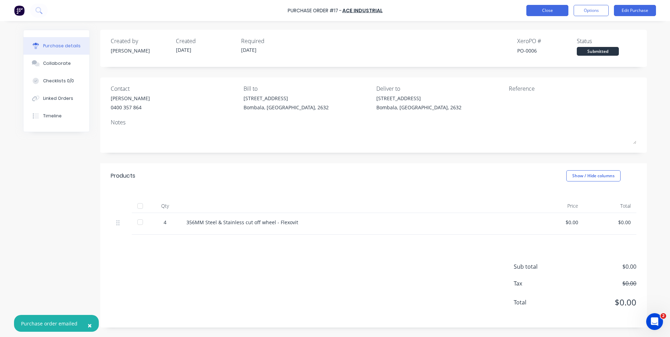
click at [535, 10] on button "Close" at bounding box center [548, 10] width 42 height 11
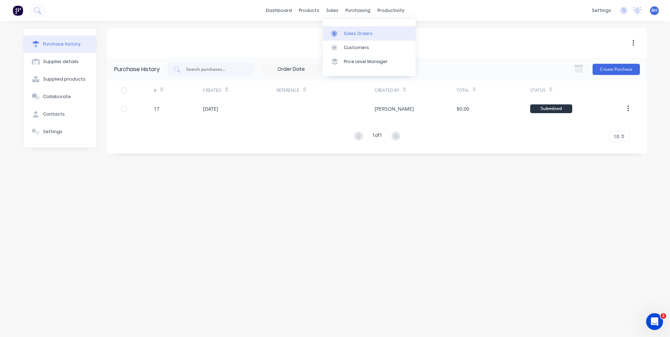
click at [348, 31] on div "Sales Orders" at bounding box center [358, 33] width 29 height 6
